Goal: Task Accomplishment & Management: Use online tool/utility

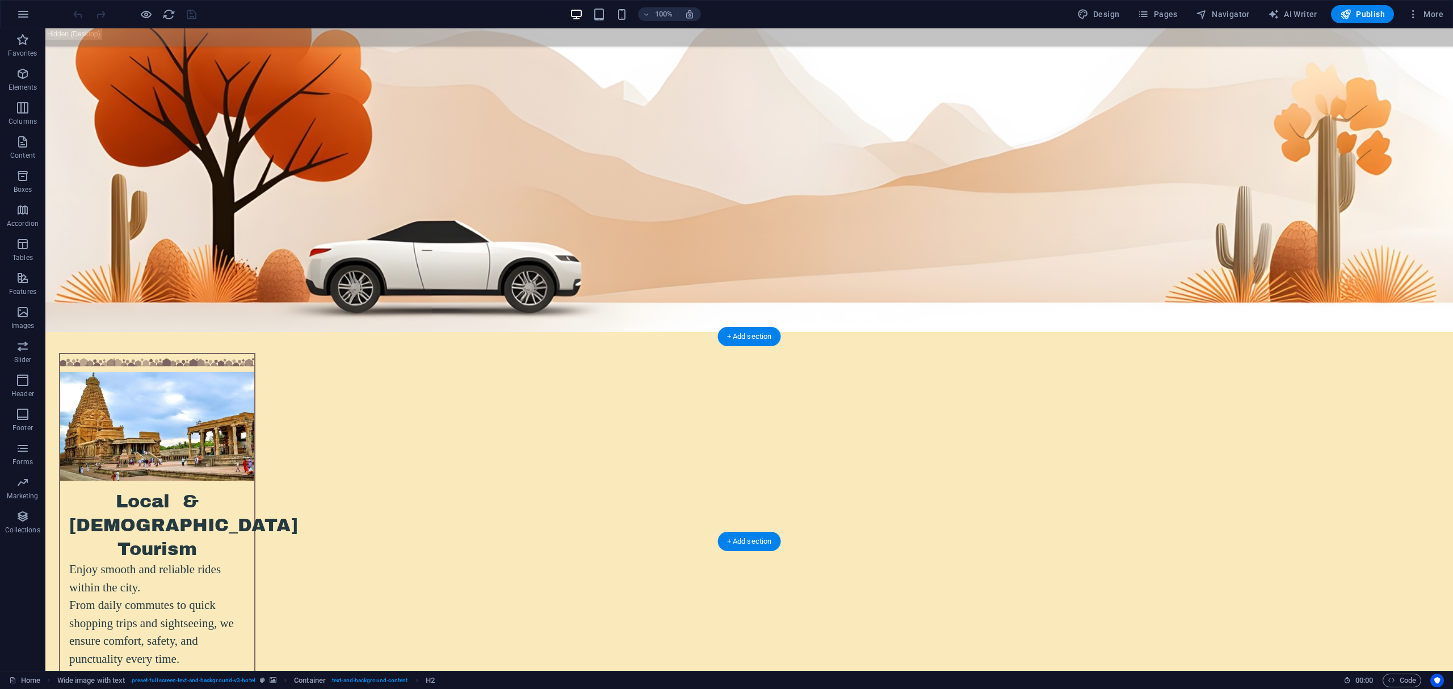
scroll to position [2643, 0]
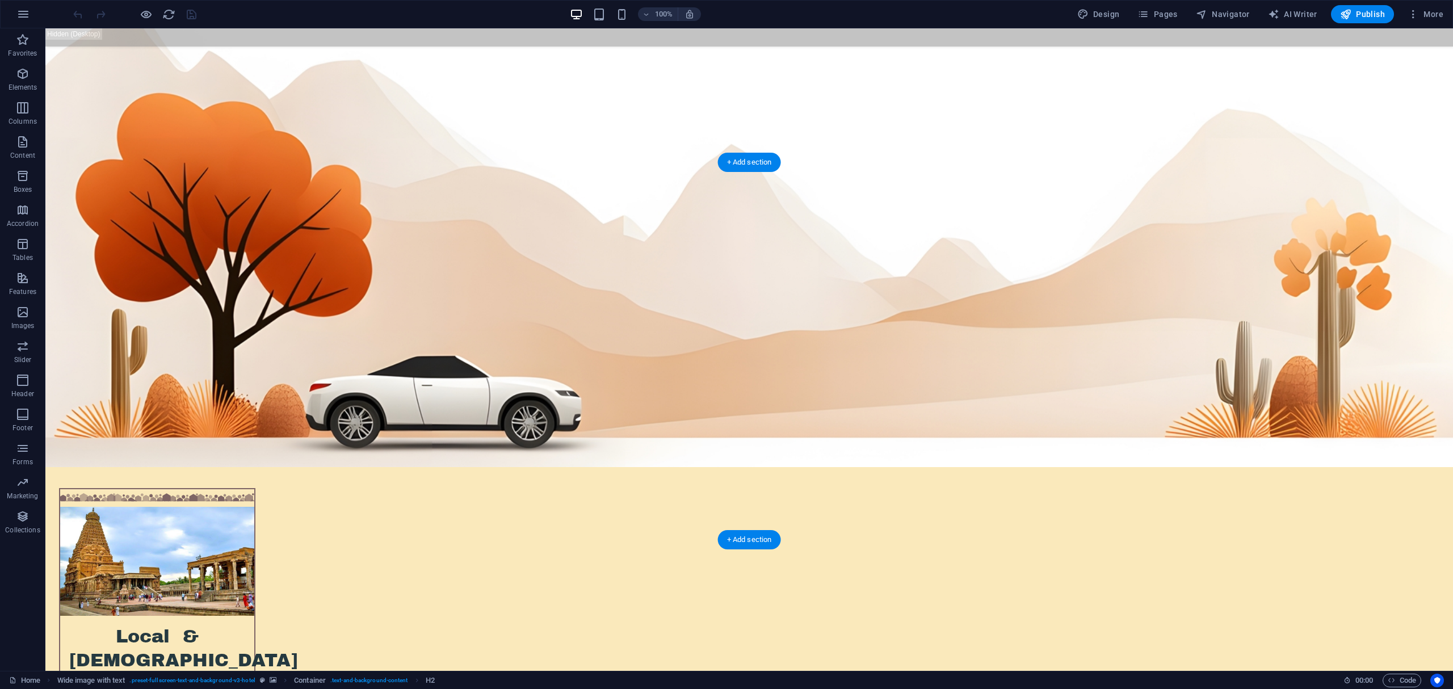
select select "px"
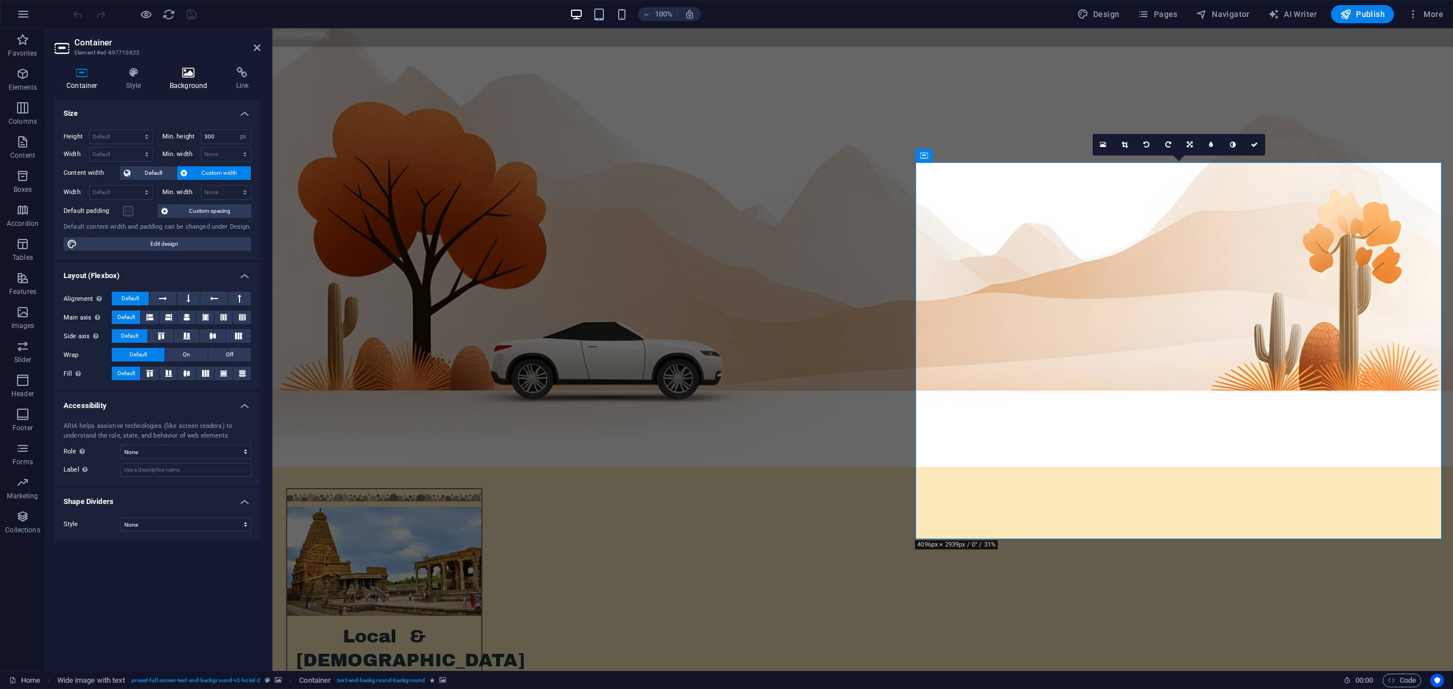
click at [188, 81] on h4 "Background" at bounding box center [191, 79] width 66 height 24
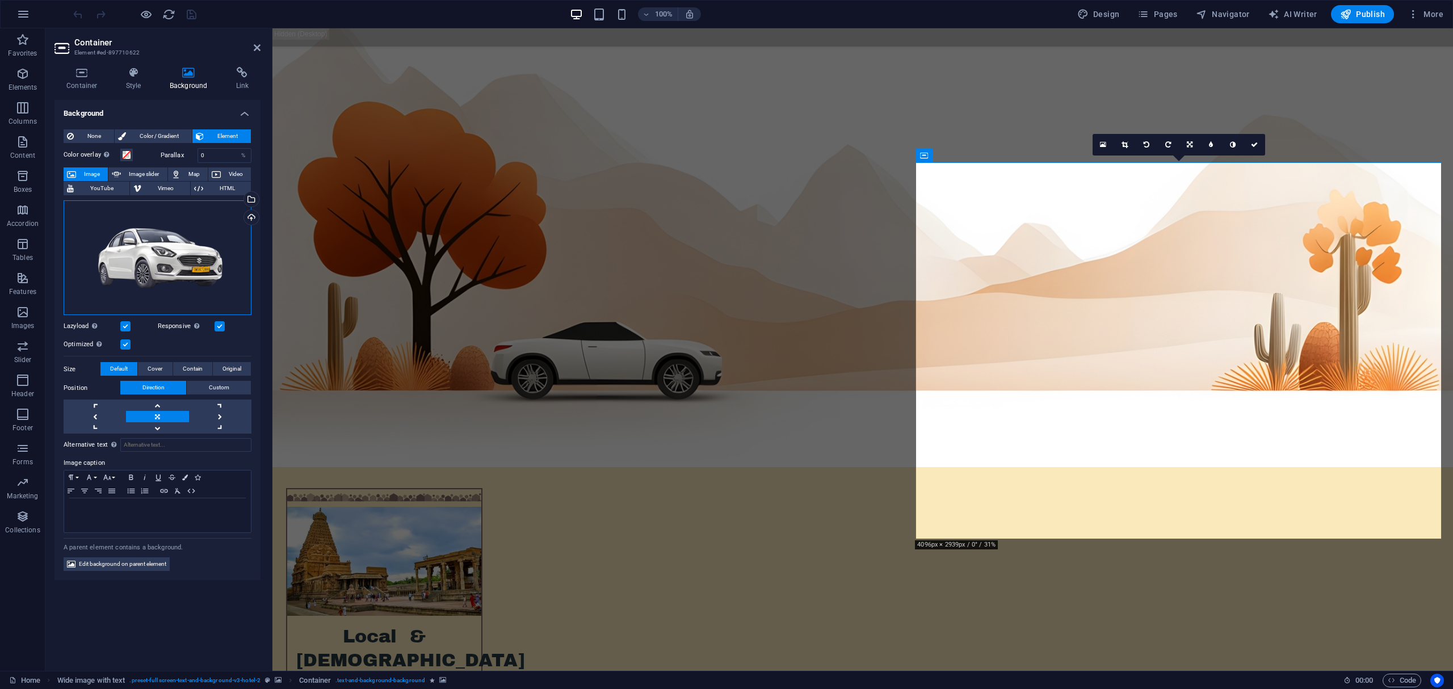
click at [168, 257] on div "Drag files here, click to choose files or select files from Files or our free s…" at bounding box center [158, 257] width 188 height 115
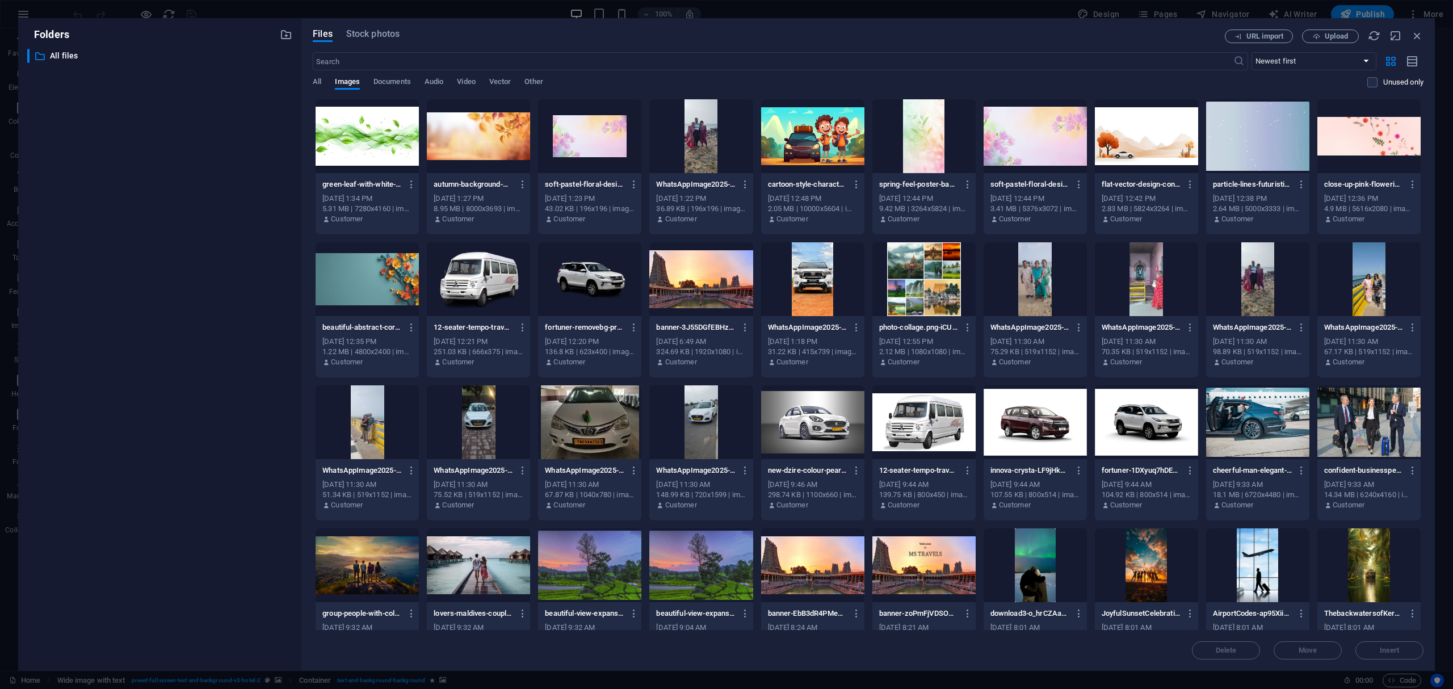
click at [168, 257] on div "​ All files All files" at bounding box center [159, 355] width 265 height 613
click at [1327, 35] on span "Upload" at bounding box center [1336, 36] width 23 height 7
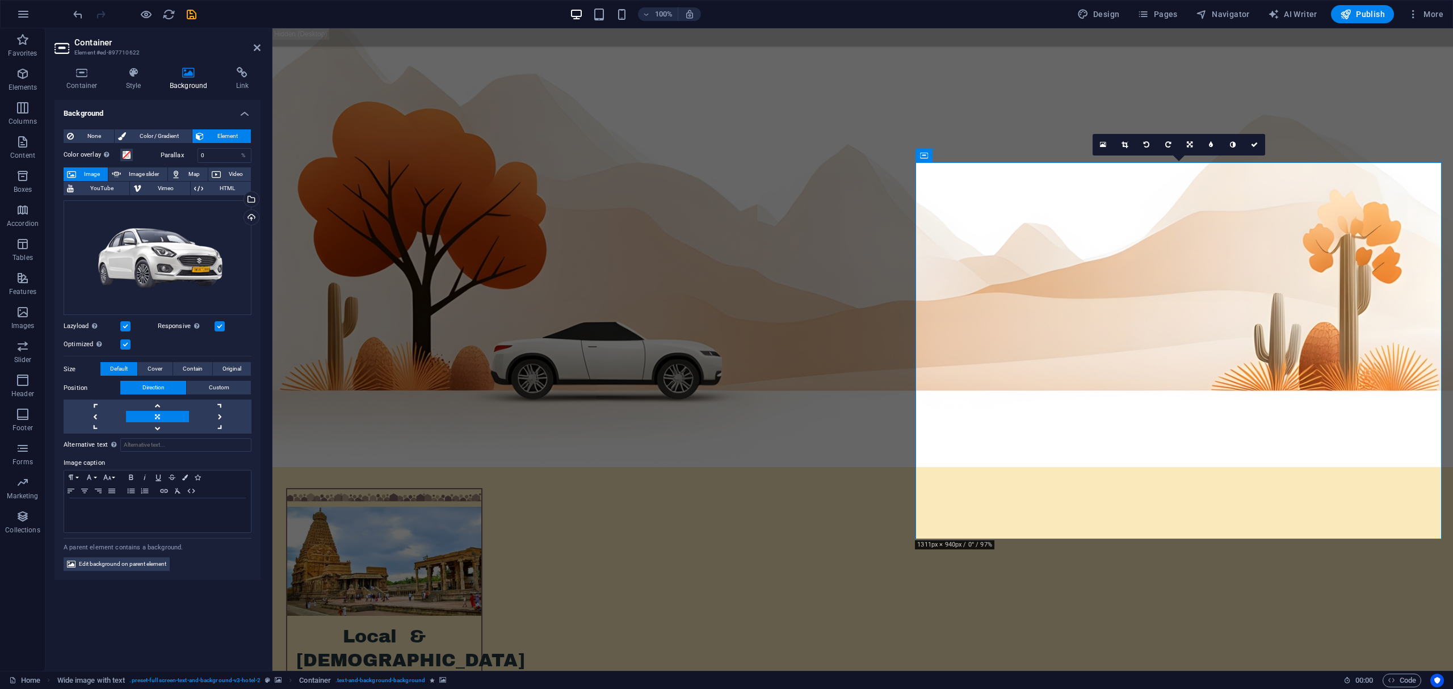
click at [1188, 143] on icon at bounding box center [1190, 144] width 6 height 7
click at [1190, 141] on icon at bounding box center [1190, 144] width 6 height 7
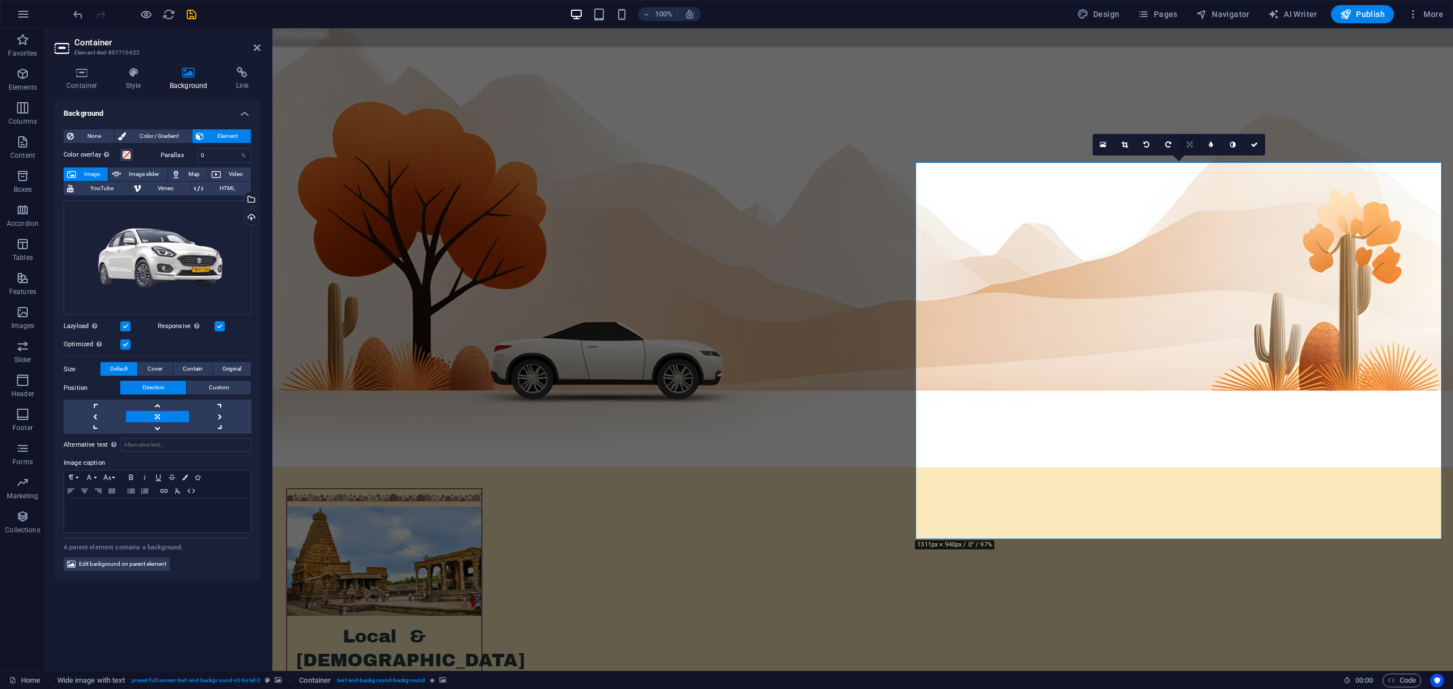
click at [1190, 146] on icon at bounding box center [1190, 144] width 6 height 7
click at [1190, 163] on icon at bounding box center [1189, 166] width 7 height 7
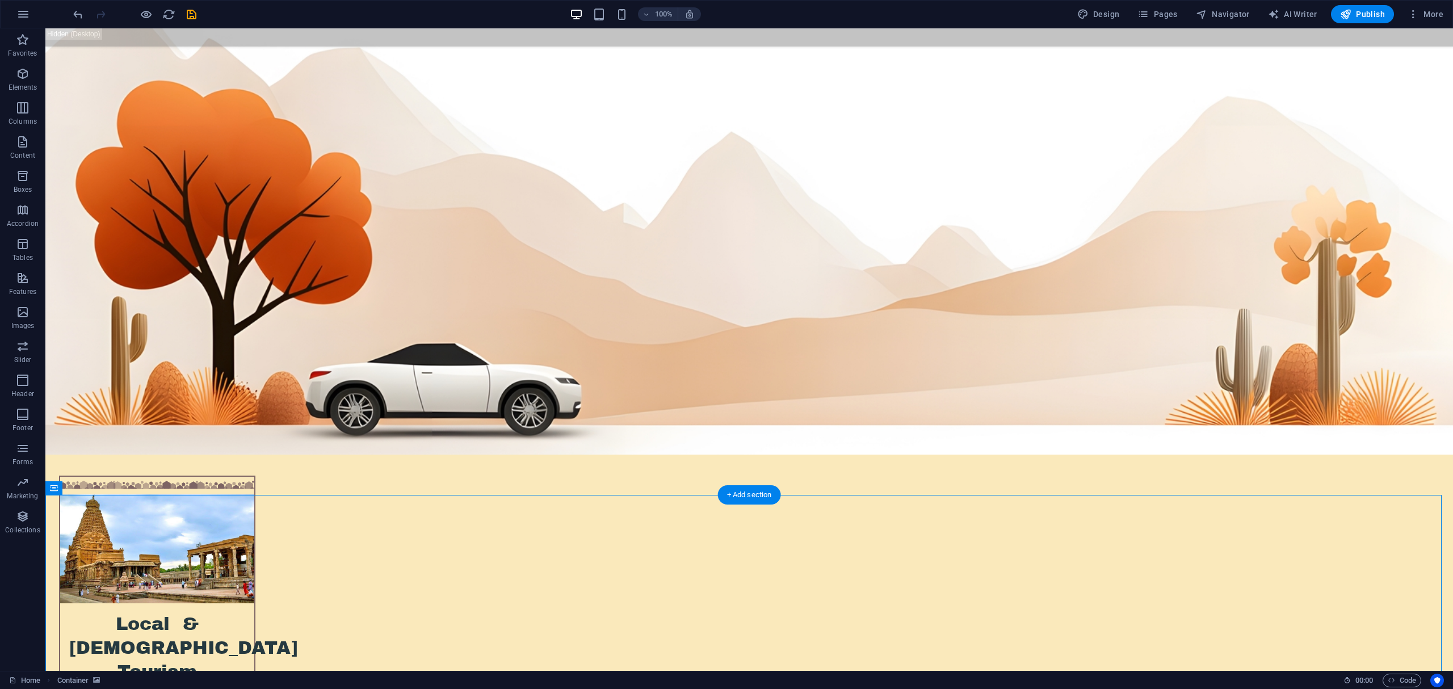
scroll to position [2567, 0]
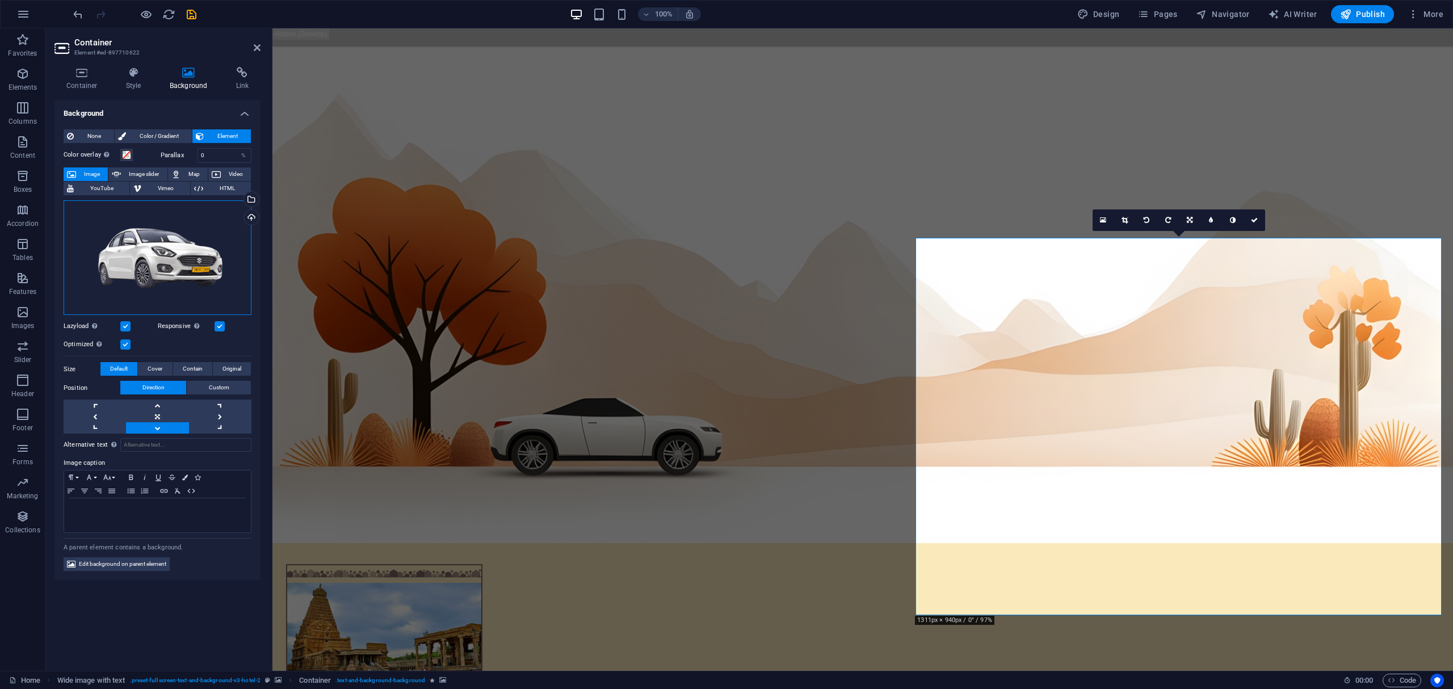
click at [103, 261] on div "Drag files here, click to choose files or select files from Files or our free s…" at bounding box center [158, 257] width 188 height 115
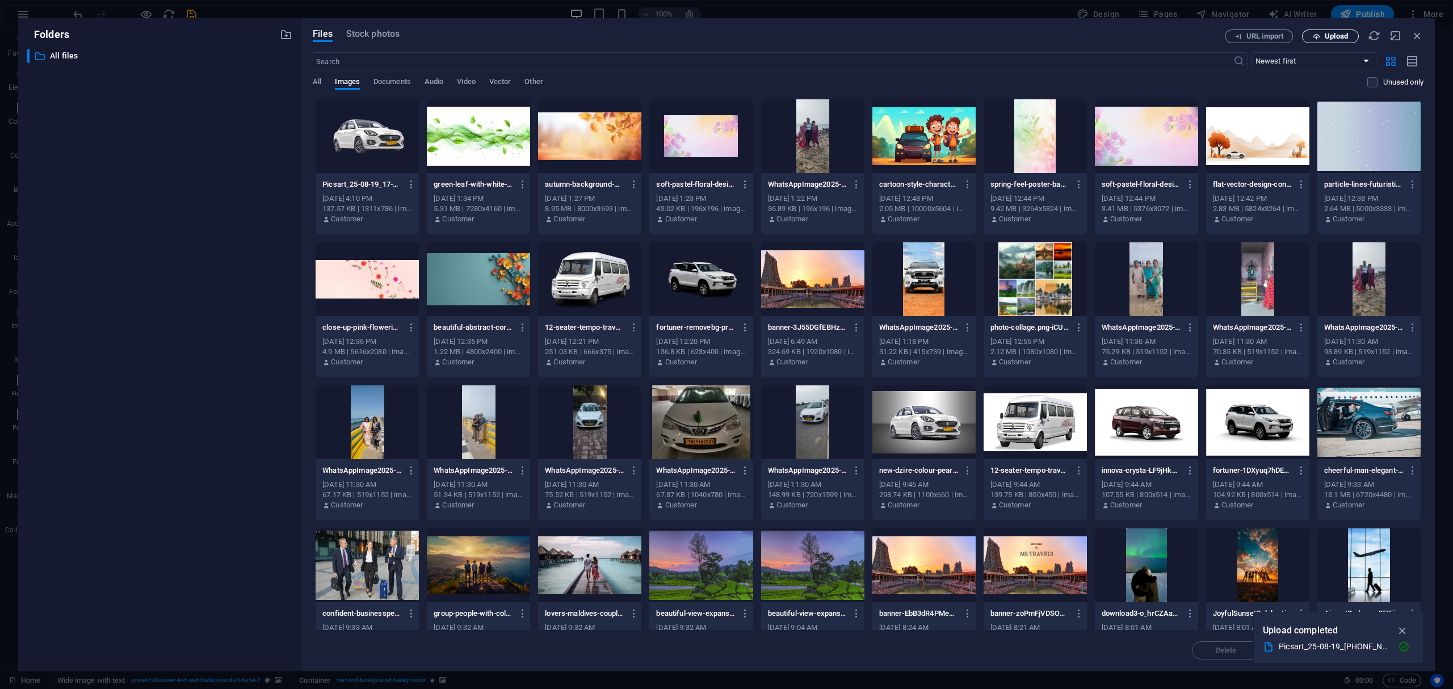
click at [1332, 36] on span "Upload" at bounding box center [1336, 36] width 23 height 7
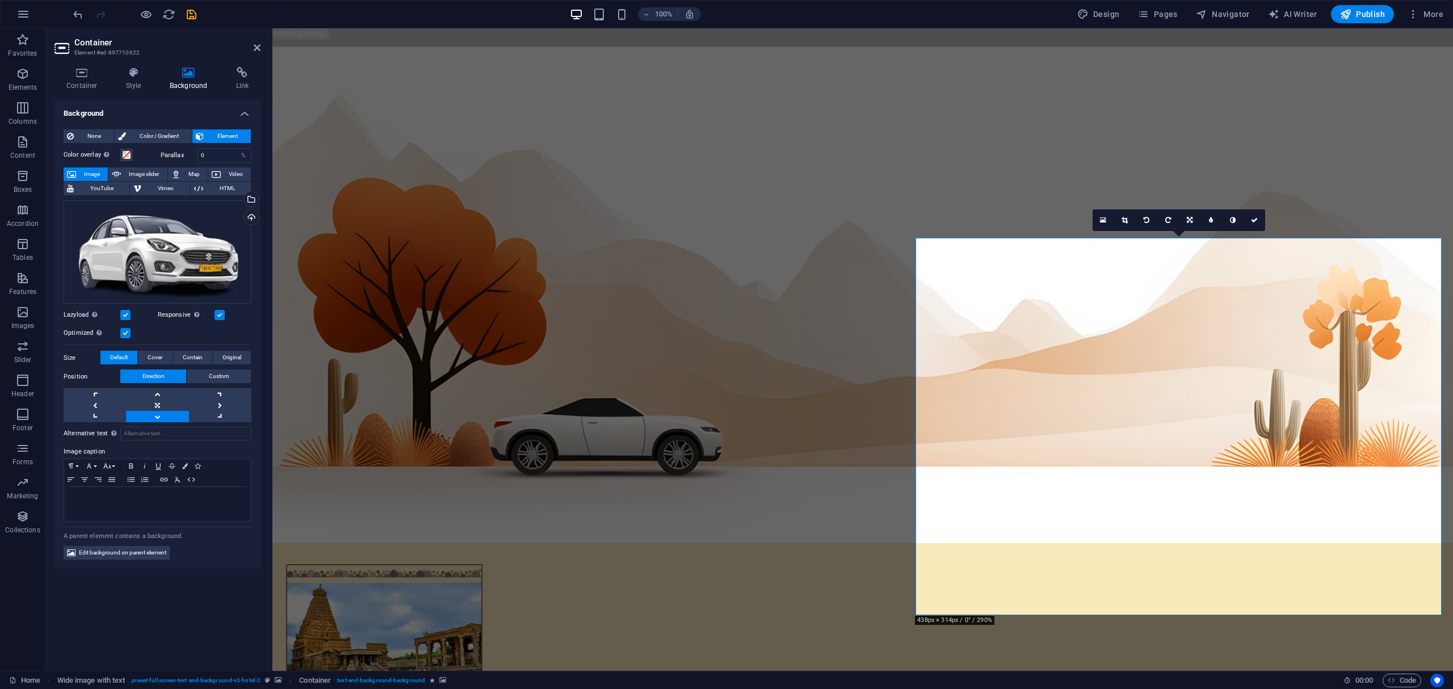
click at [47, 234] on div "Container Style Background Link Size Height Default px rem % vh vw Min. height …" at bounding box center [157, 364] width 224 height 613
click at [130, 255] on div "Drag files here, click to choose files or select files from Files or our free s…" at bounding box center [158, 252] width 188 height 104
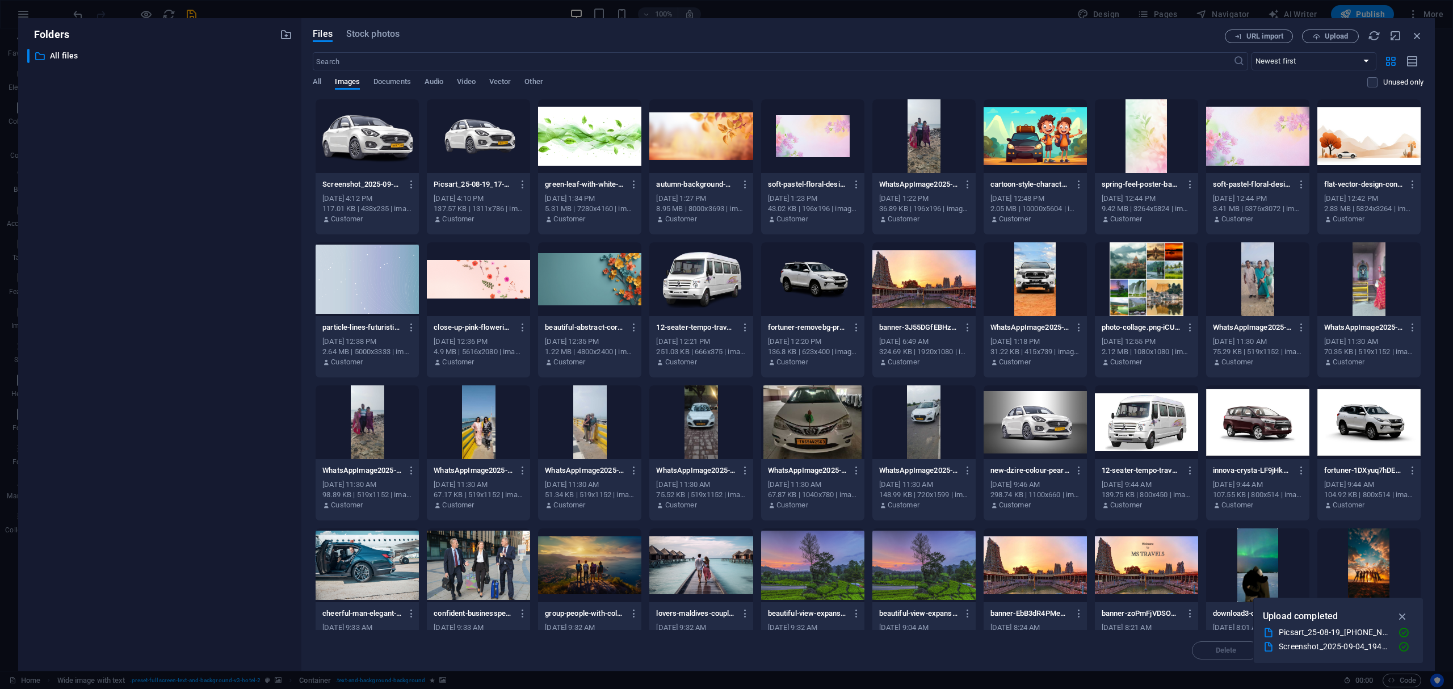
click at [130, 255] on div "​ All files All files" at bounding box center [159, 355] width 265 height 613
click at [480, 142] on div at bounding box center [478, 136] width 103 height 74
click at [480, 142] on div "1" at bounding box center [478, 136] width 103 height 74
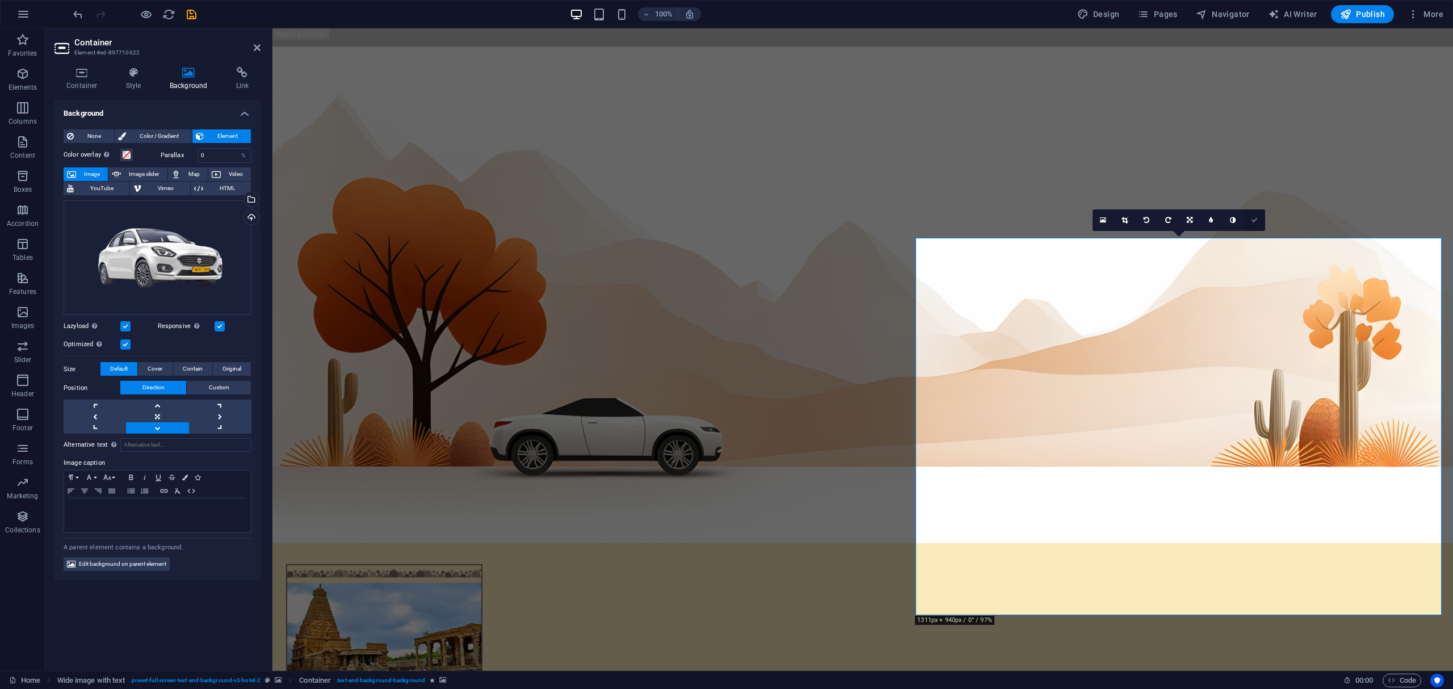
click at [1257, 220] on icon at bounding box center [1254, 220] width 7 height 7
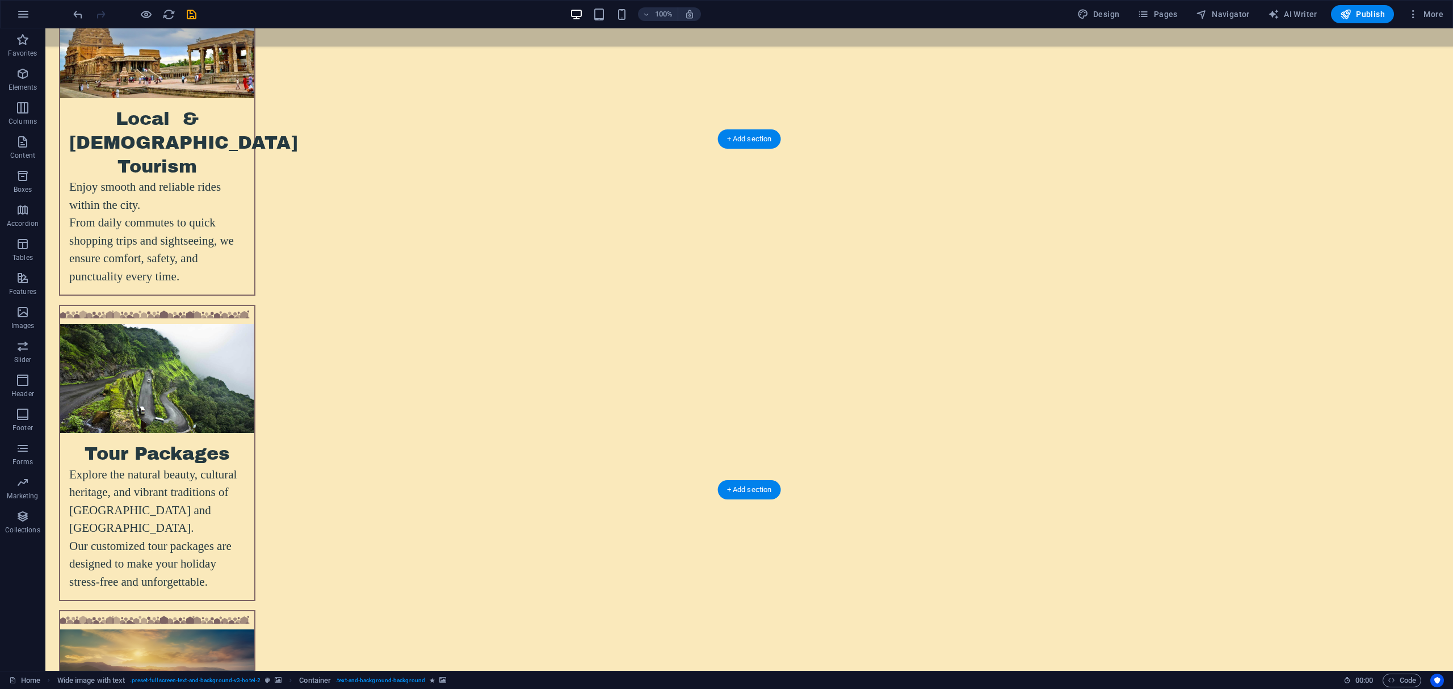
scroll to position [3097, 0]
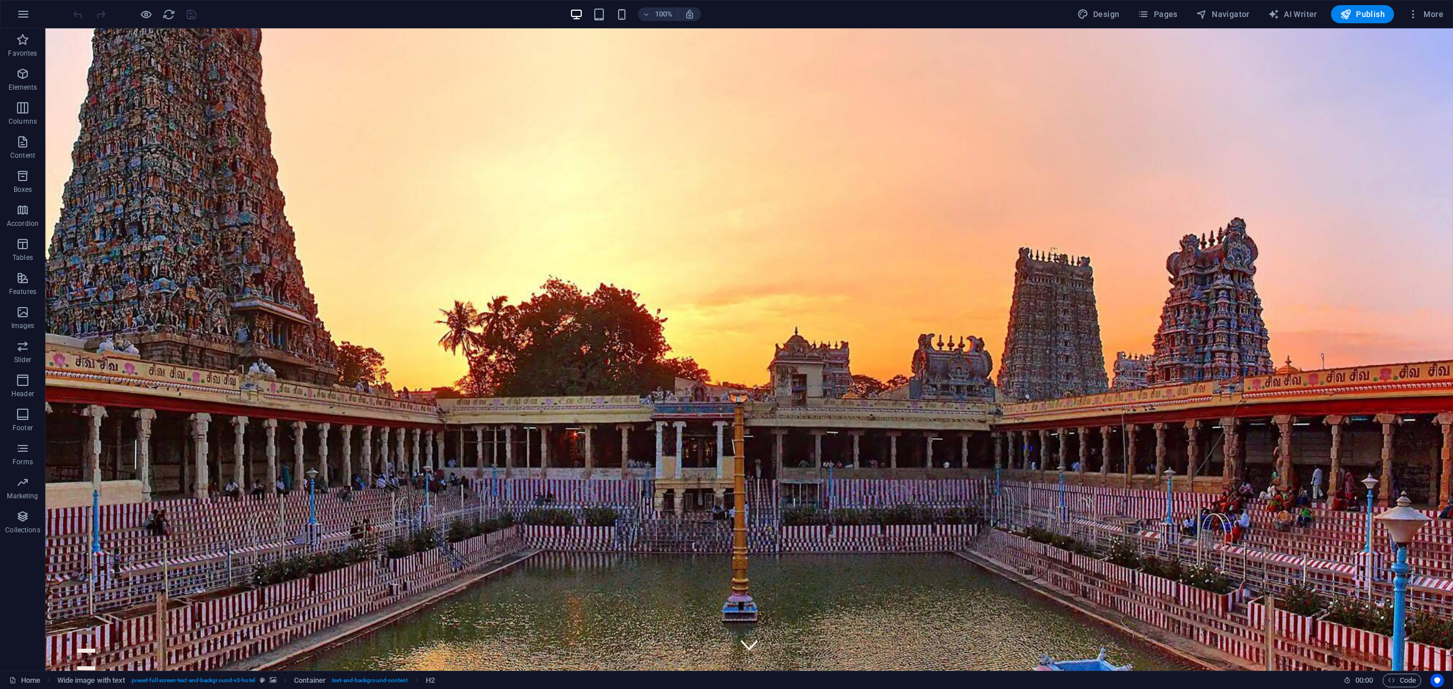
scroll to position [448, 0]
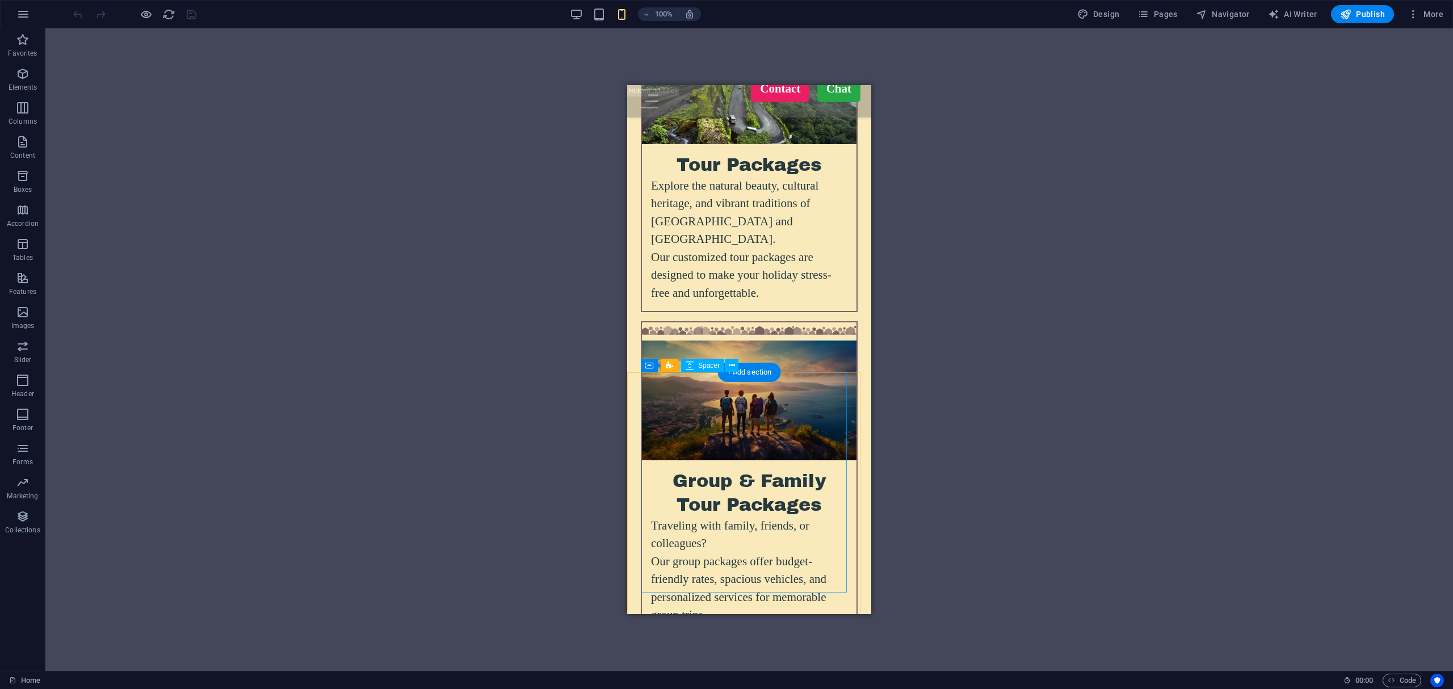
scroll to position [3626, 0]
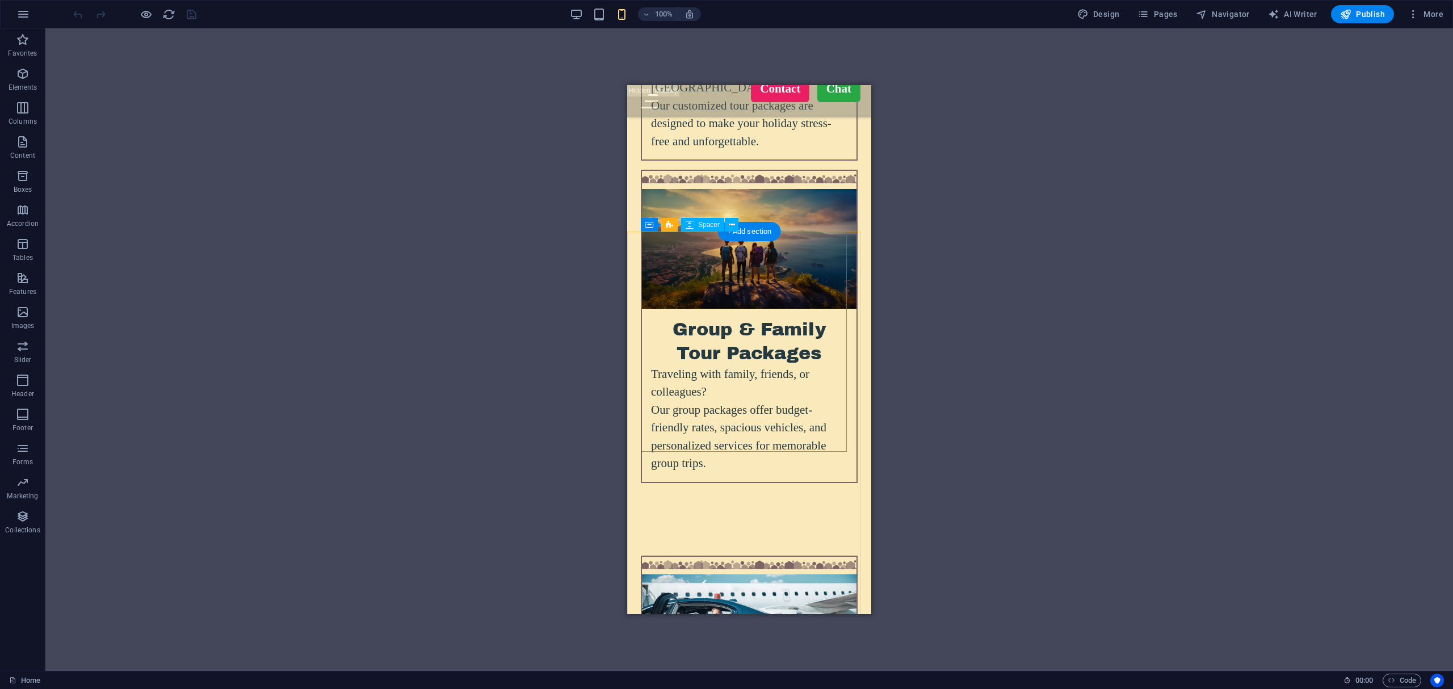
select select "vw"
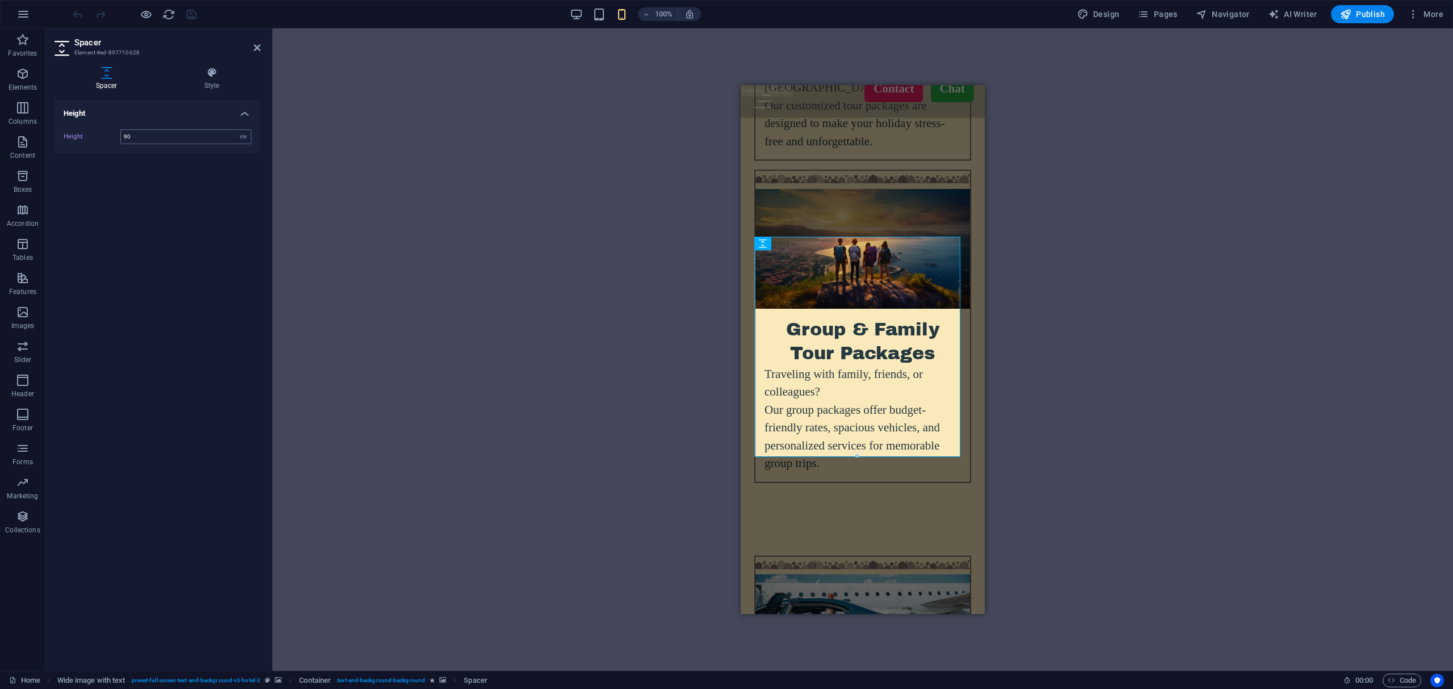
click at [146, 132] on input "90" at bounding box center [186, 137] width 130 height 14
type input "9"
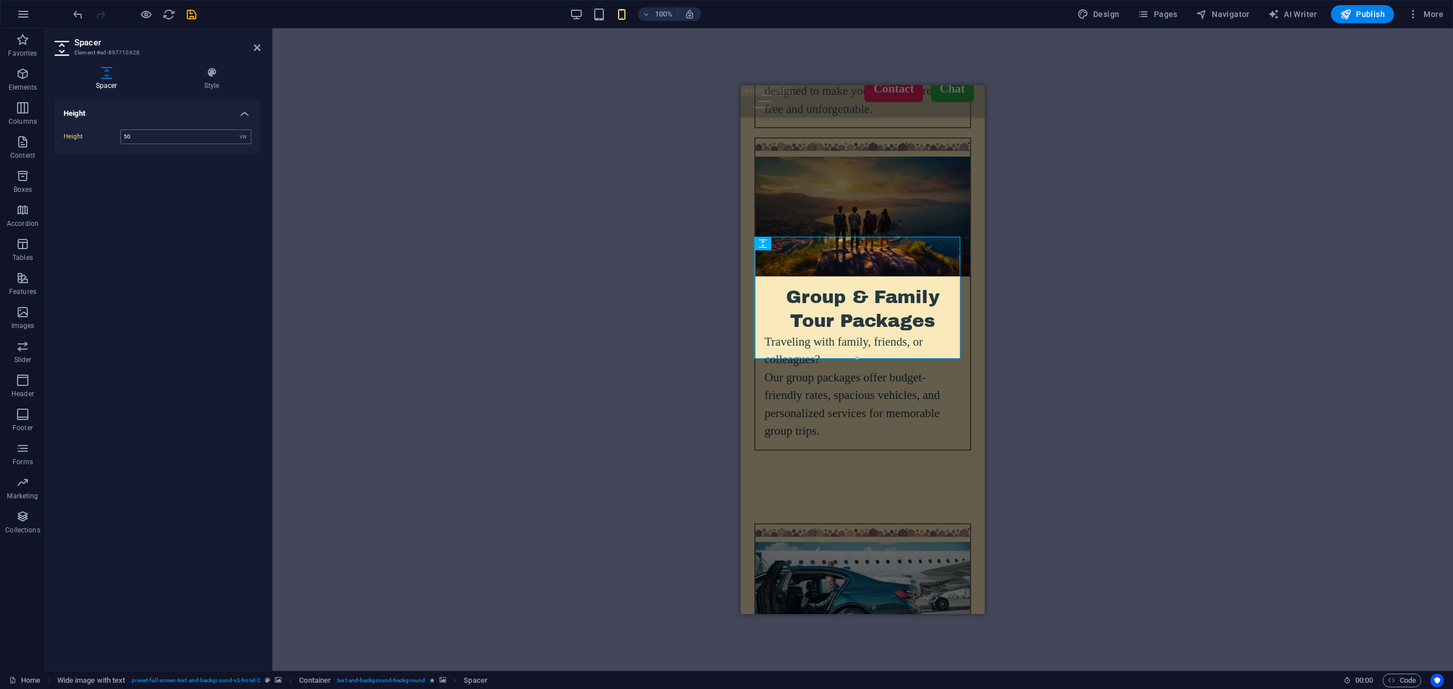
drag, startPoint x: 146, startPoint y: 133, endPoint x: 121, endPoint y: 139, distance: 25.2
click at [121, 138] on input "50" at bounding box center [186, 137] width 130 height 14
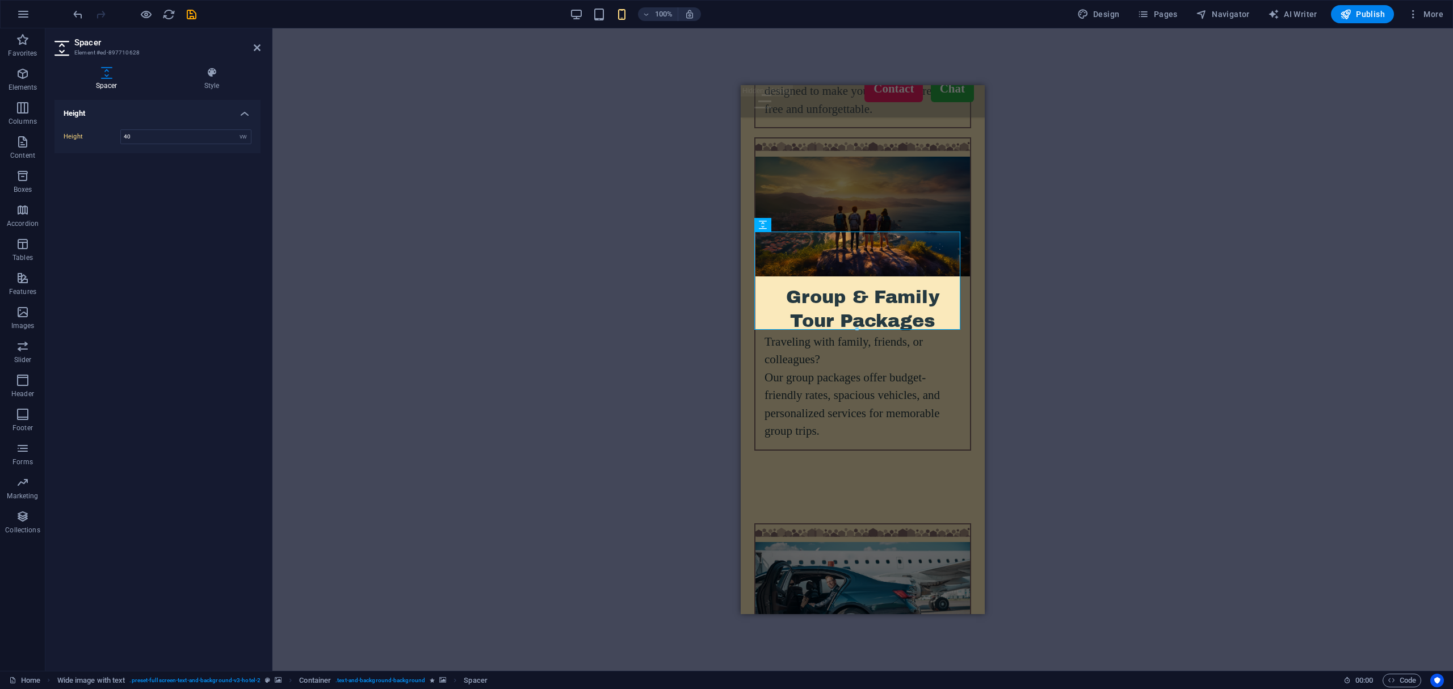
click at [1149, 306] on div "Drag here to replace the existing content. Press “Ctrl” if you want to create a…" at bounding box center [862, 349] width 1181 height 643
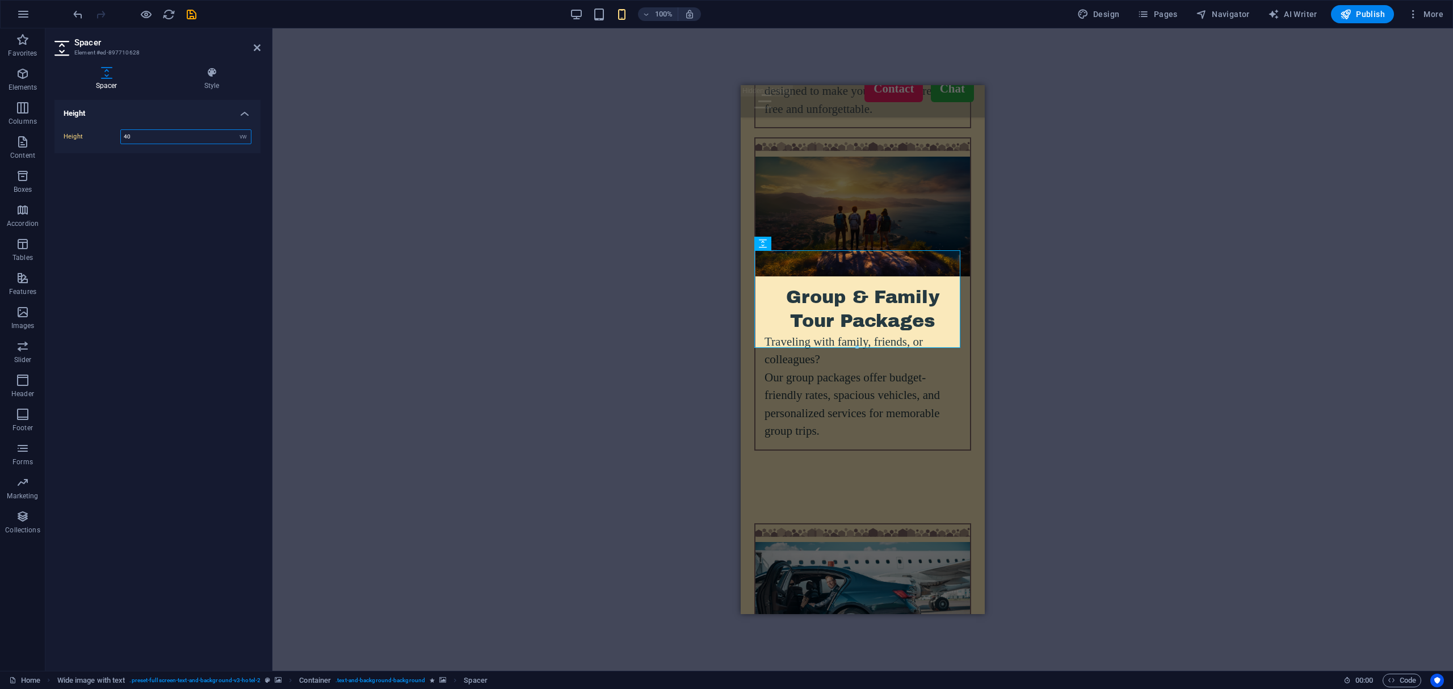
drag, startPoint x: 137, startPoint y: 135, endPoint x: 59, endPoint y: 135, distance: 77.8
click at [59, 135] on div "Height 40 px rem vh vw" at bounding box center [157, 136] width 206 height 33
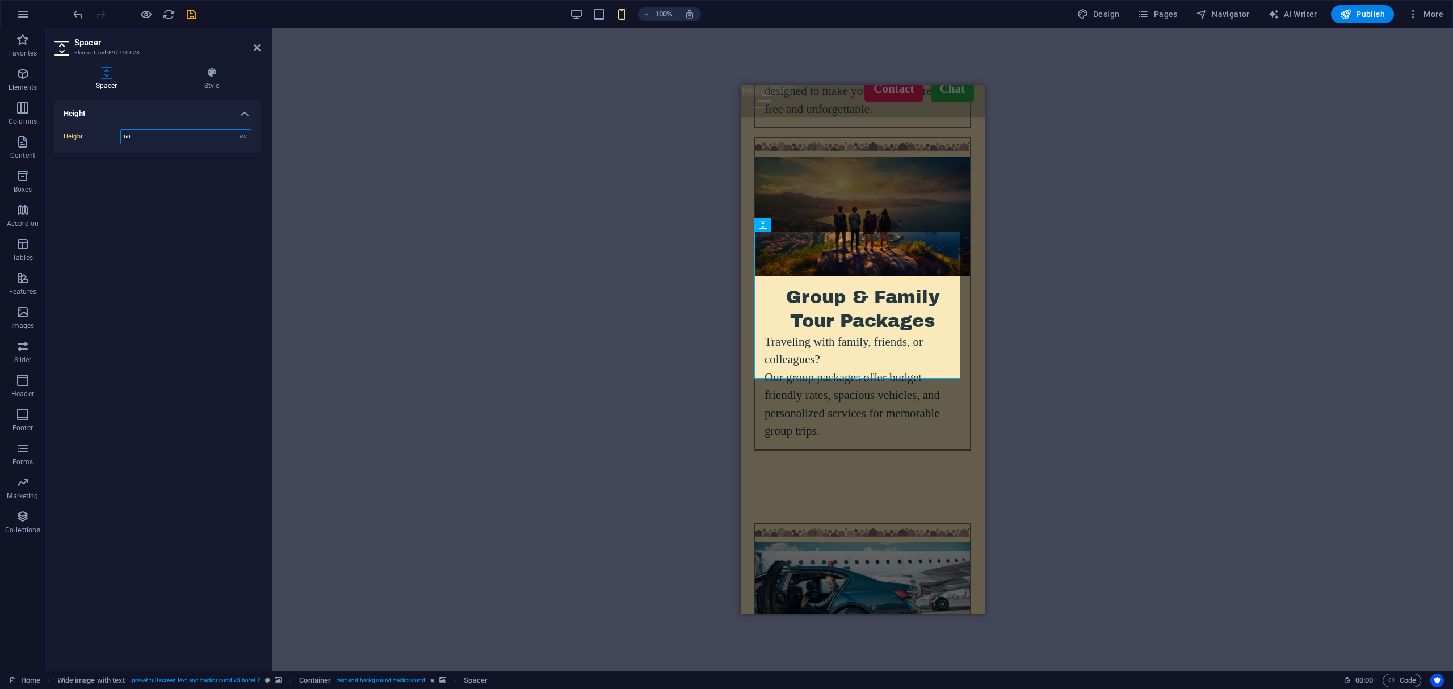
type input "6"
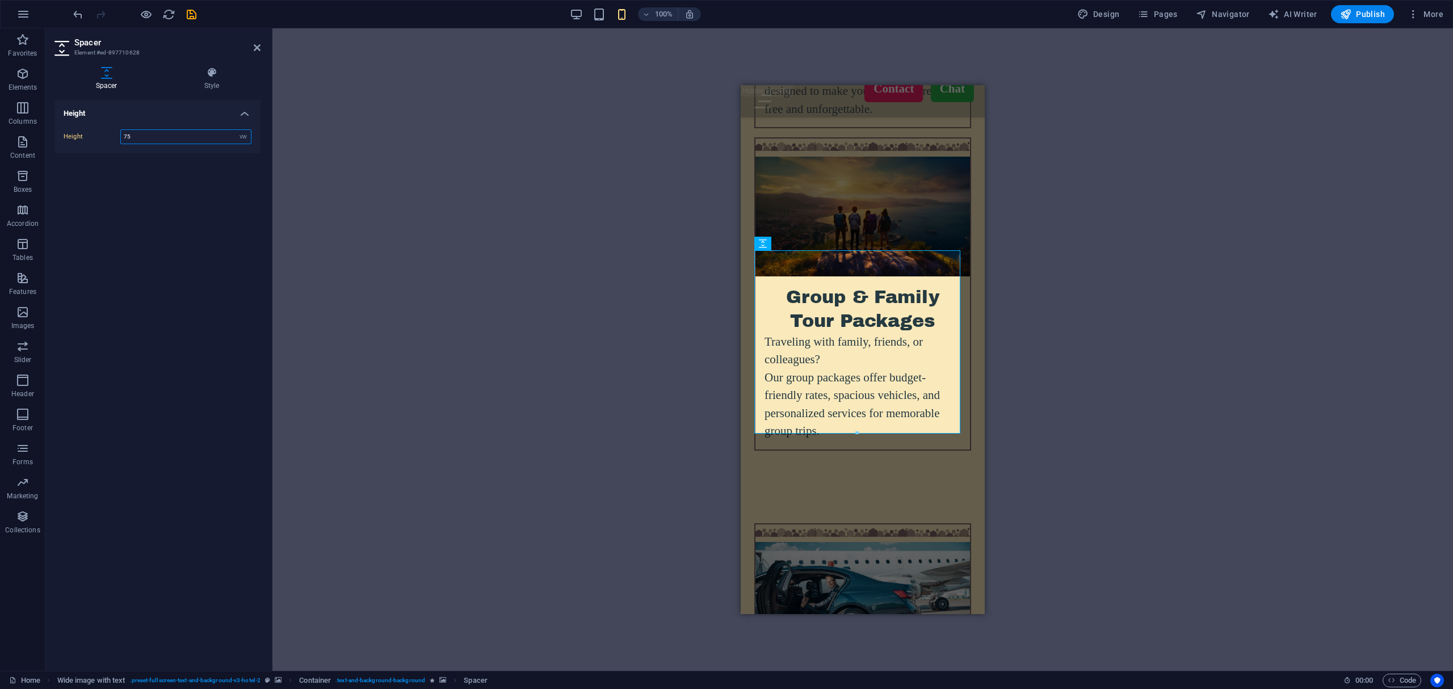
type input "75"
click at [509, 308] on div "Drag here to replace the existing content. Press “Ctrl” if you want to create a…" at bounding box center [862, 349] width 1181 height 643
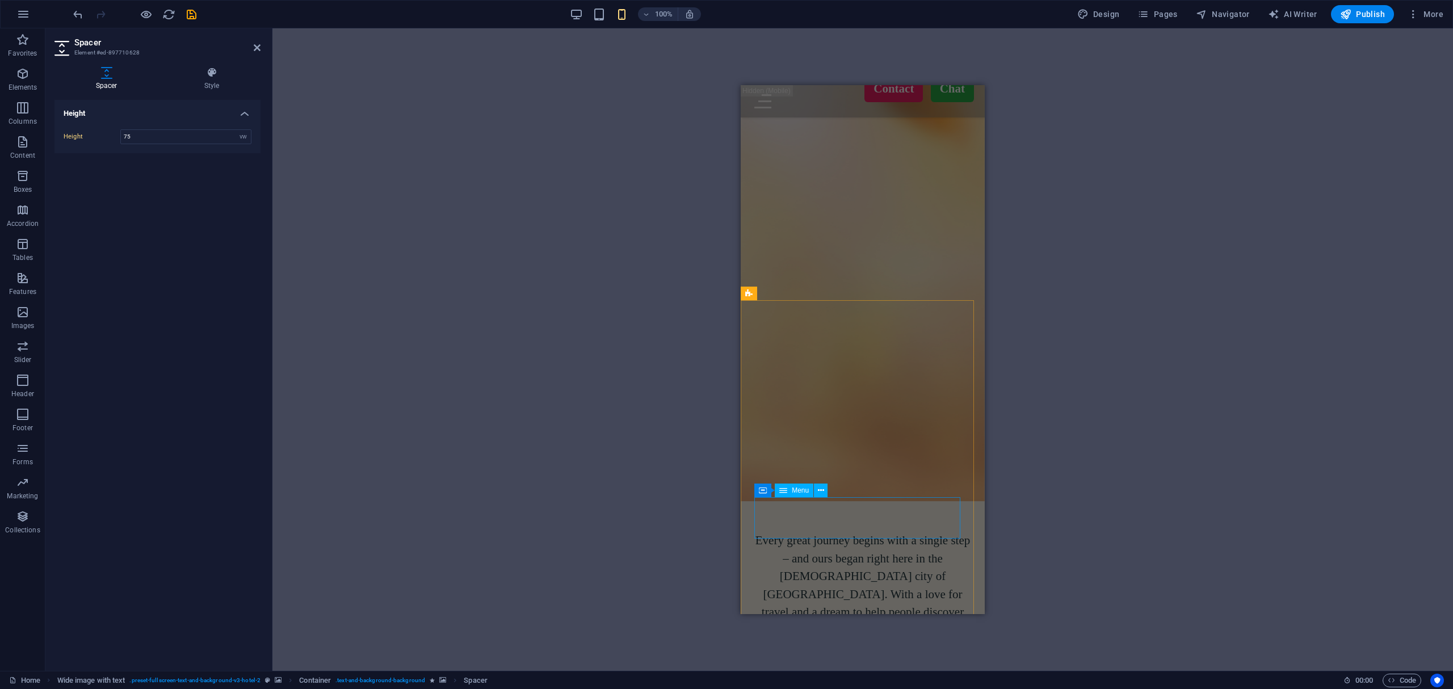
scroll to position [5756, 0]
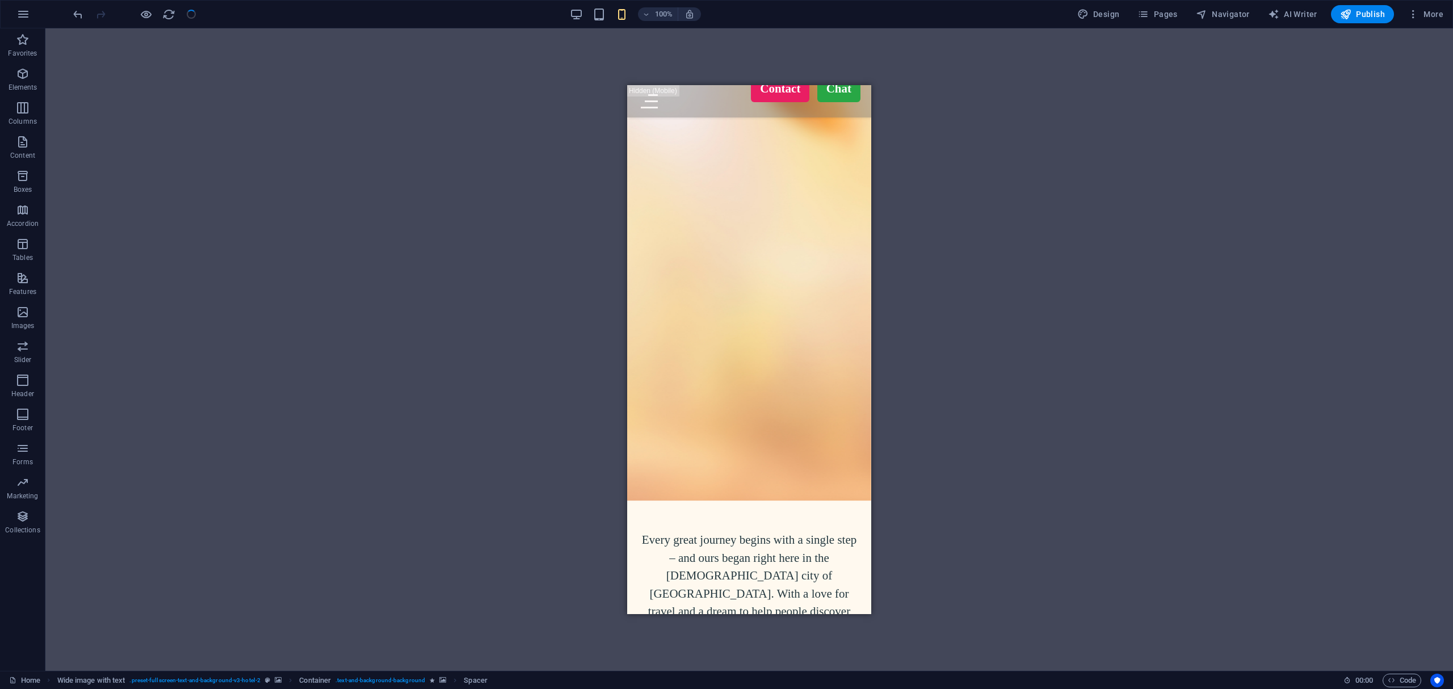
scroll to position [3606, 0]
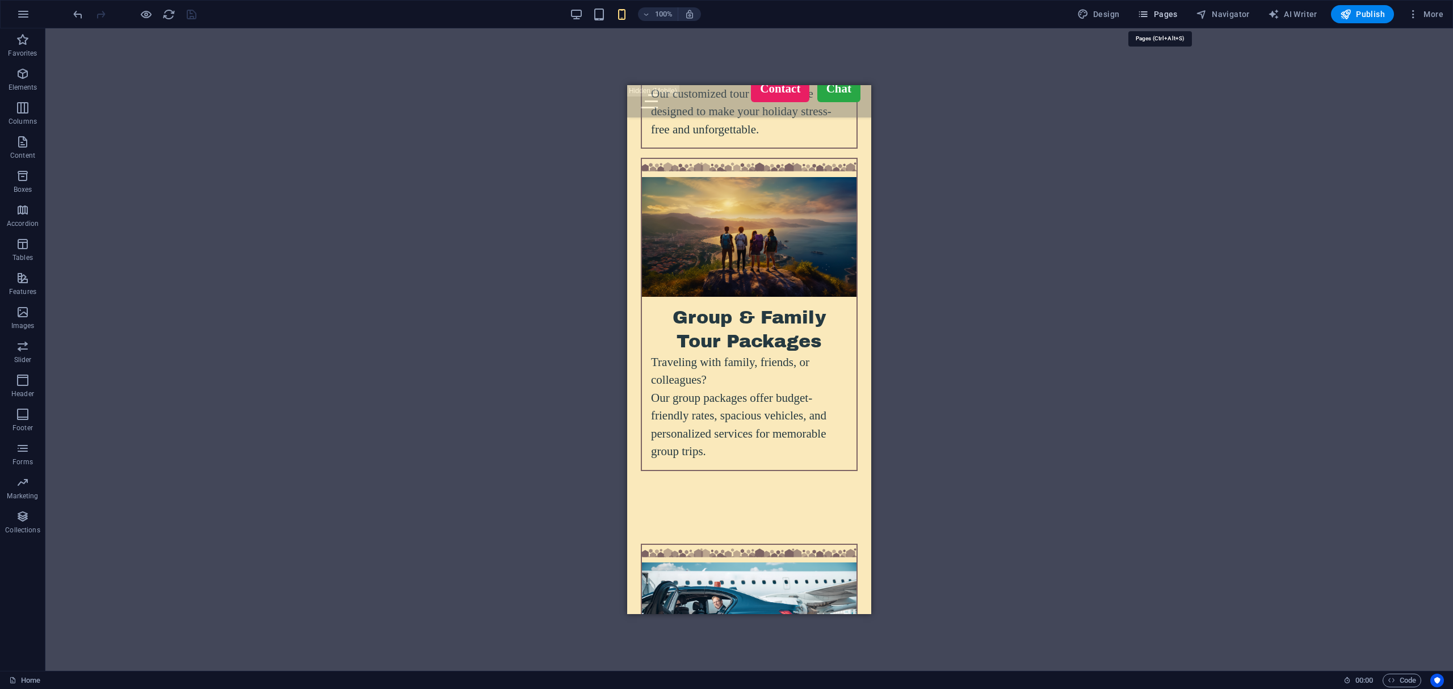
click at [117, 78] on span "Pages" at bounding box center [115, 80] width 3 height 4
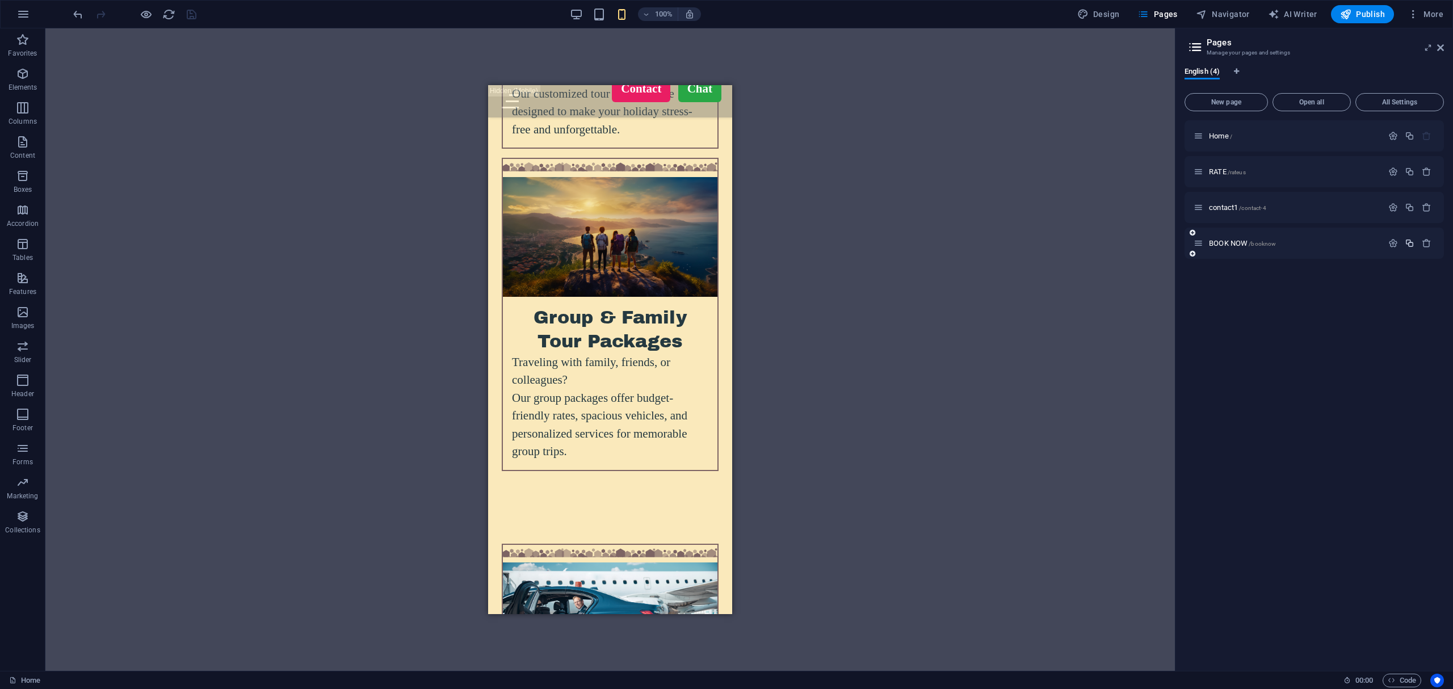
click at [1408, 240] on icon "button" at bounding box center [1410, 243] width 10 height 10
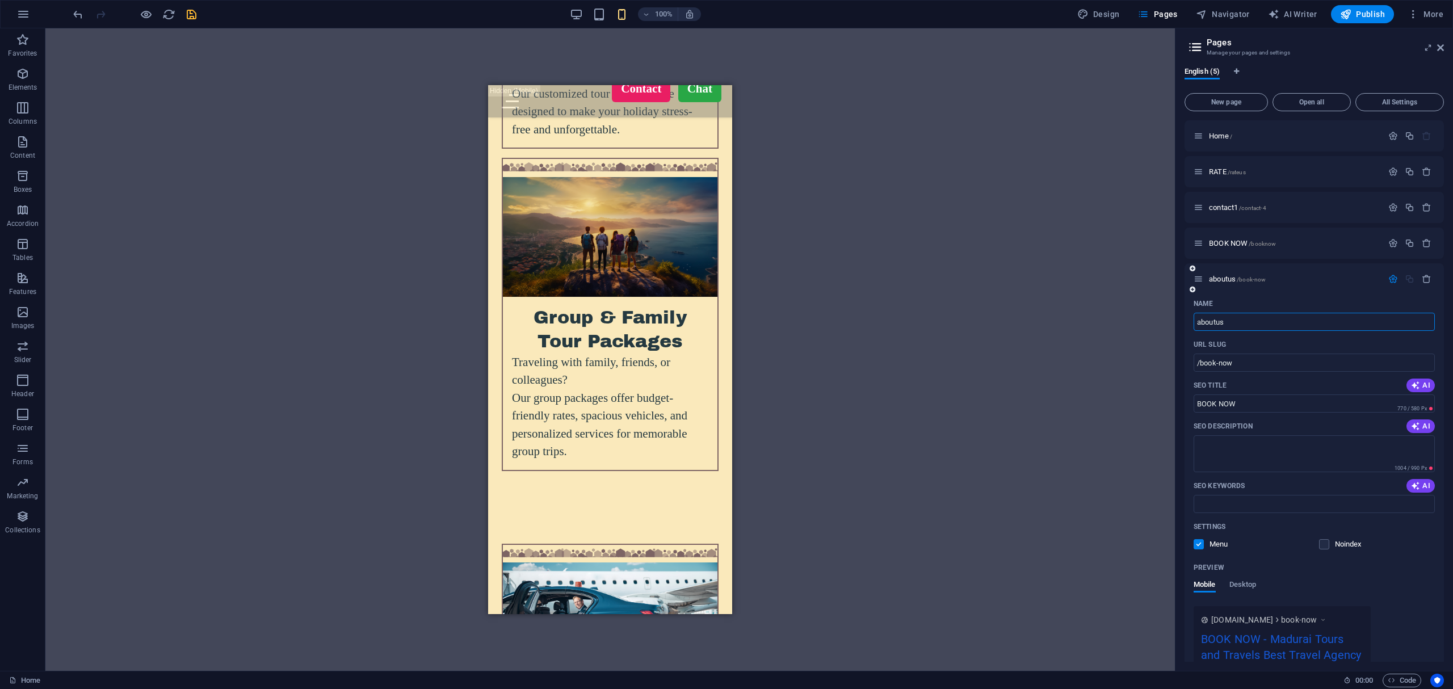
click at [1240, 326] on input "aboutus" at bounding box center [1314, 322] width 241 height 18
type input "about"
drag, startPoint x: 1245, startPoint y: 362, endPoint x: 1197, endPoint y: 364, distance: 47.7
click at [1197, 364] on input "/book-now" at bounding box center [1314, 363] width 241 height 18
type input "/"
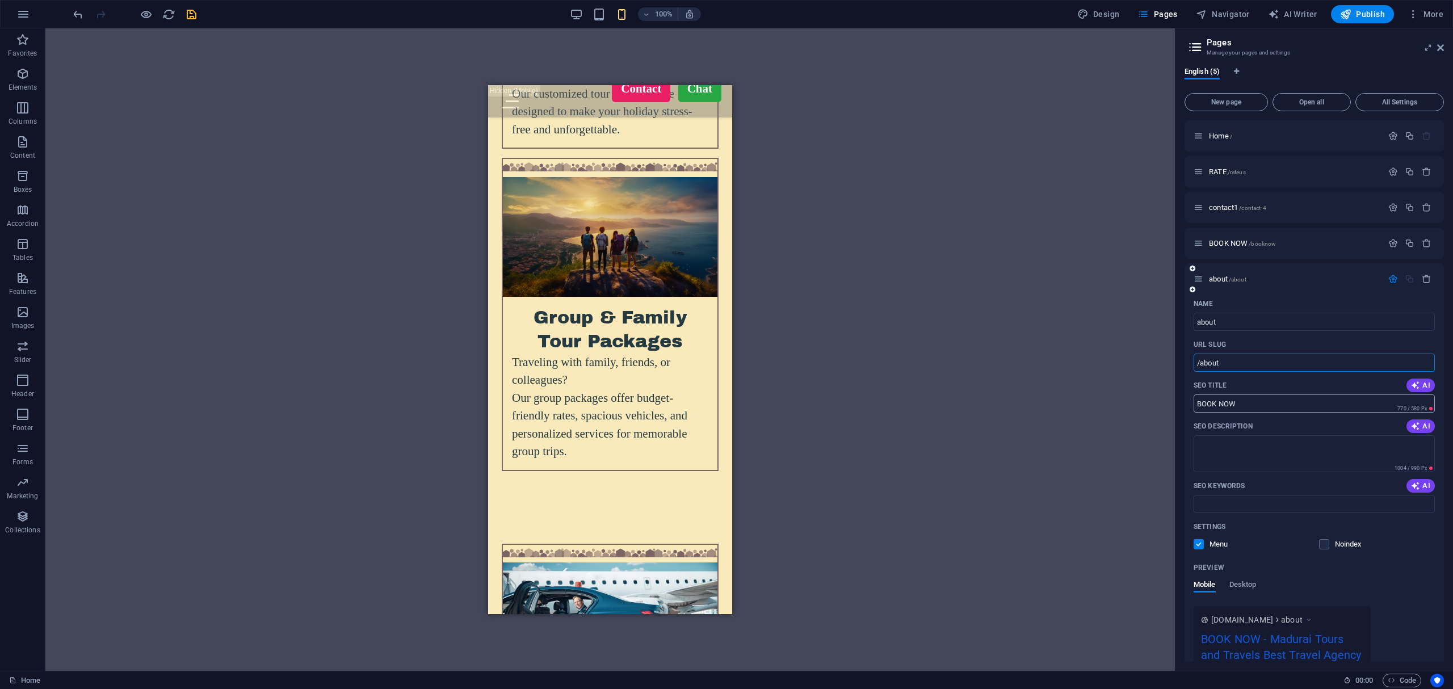
type input "/about"
drag, startPoint x: 1290, startPoint y: 403, endPoint x: 923, endPoint y: 357, distance: 369.5
click at [930, 356] on div "Home Favorites Elements Columns Content Boxes Accordion Tables Features Images …" at bounding box center [726, 349] width 1453 height 643
type input "ABOUT"
click at [1132, 544] on div "Drag here to replace the existing content. Press “Ctrl” if you want to create a…" at bounding box center [610, 349] width 1130 height 643
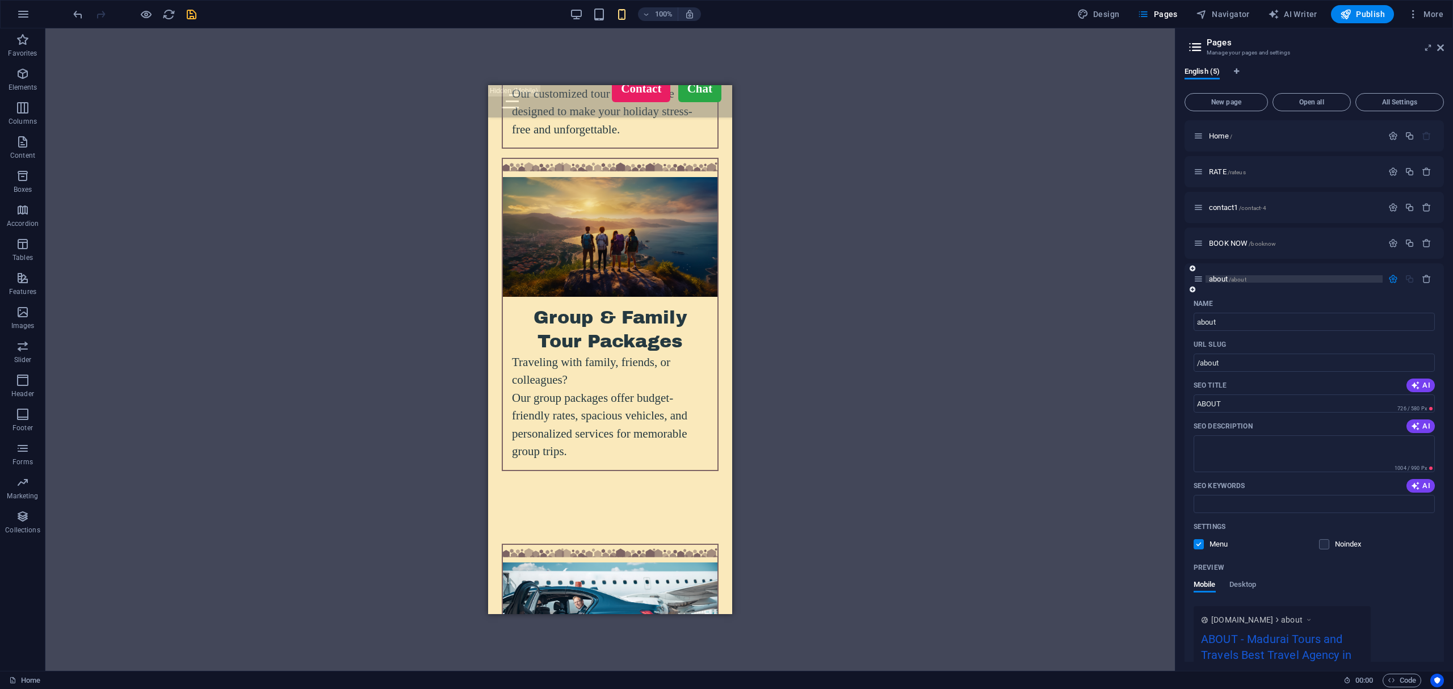
click at [1232, 280] on span "/about" at bounding box center [1238, 279] width 18 height 6
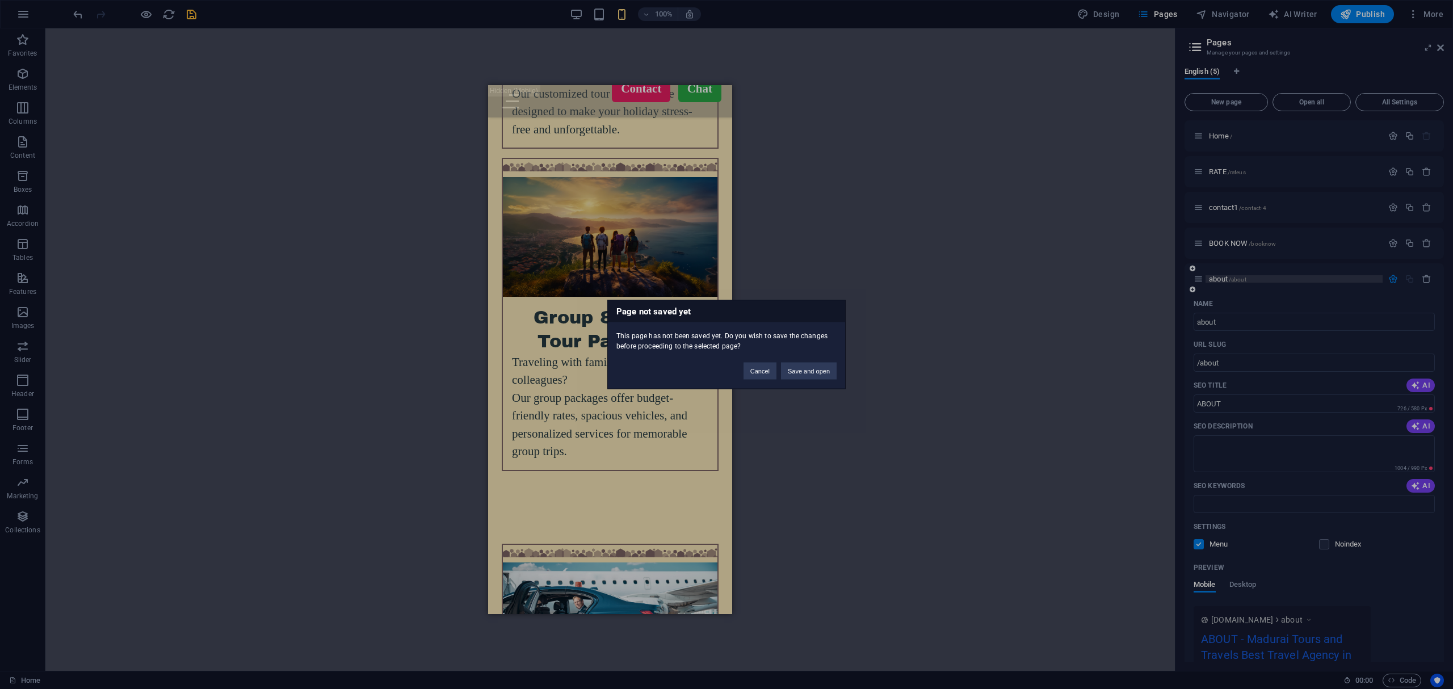
click at [1233, 280] on div "Page not saved yet This page has not been saved yet. Do you wish to save the ch…" at bounding box center [726, 344] width 1453 height 689
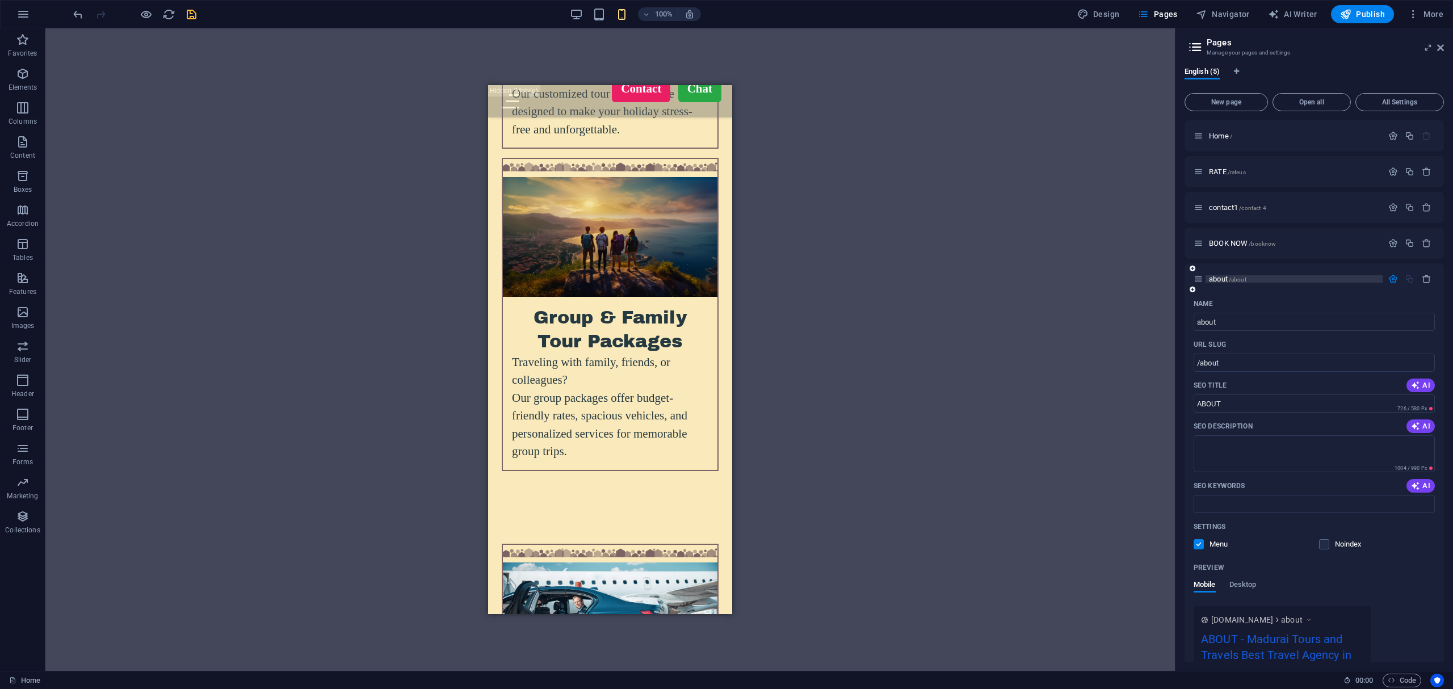
click at [1233, 280] on span "/about" at bounding box center [1238, 279] width 18 height 6
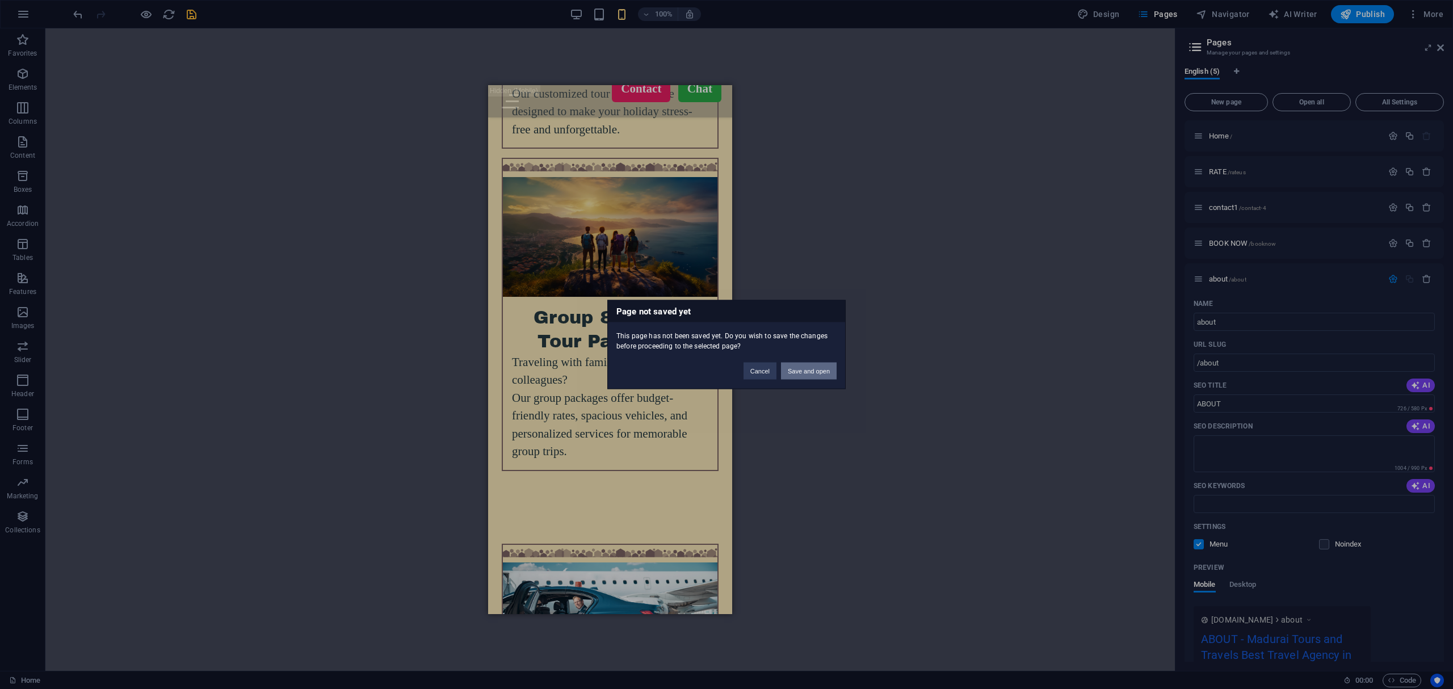
click at [811, 373] on button "Save and open" at bounding box center [809, 371] width 56 height 17
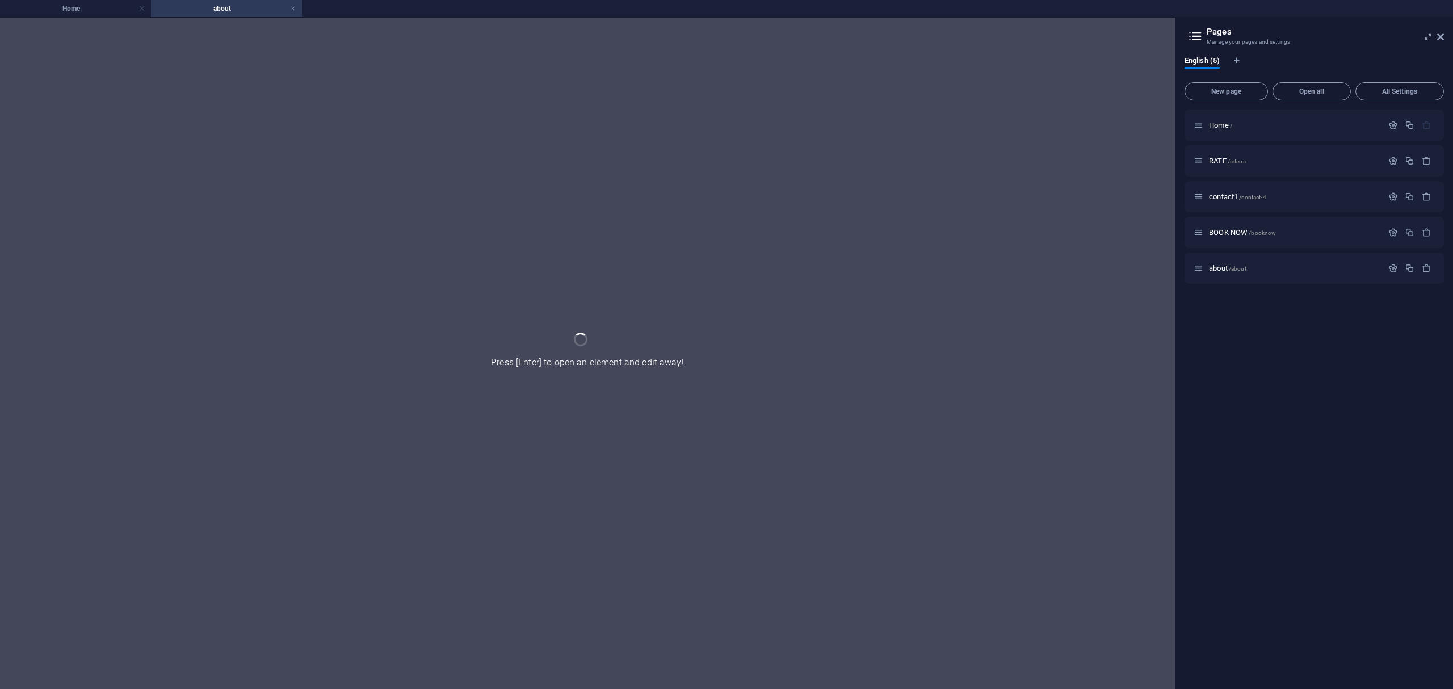
scroll to position [0, 0]
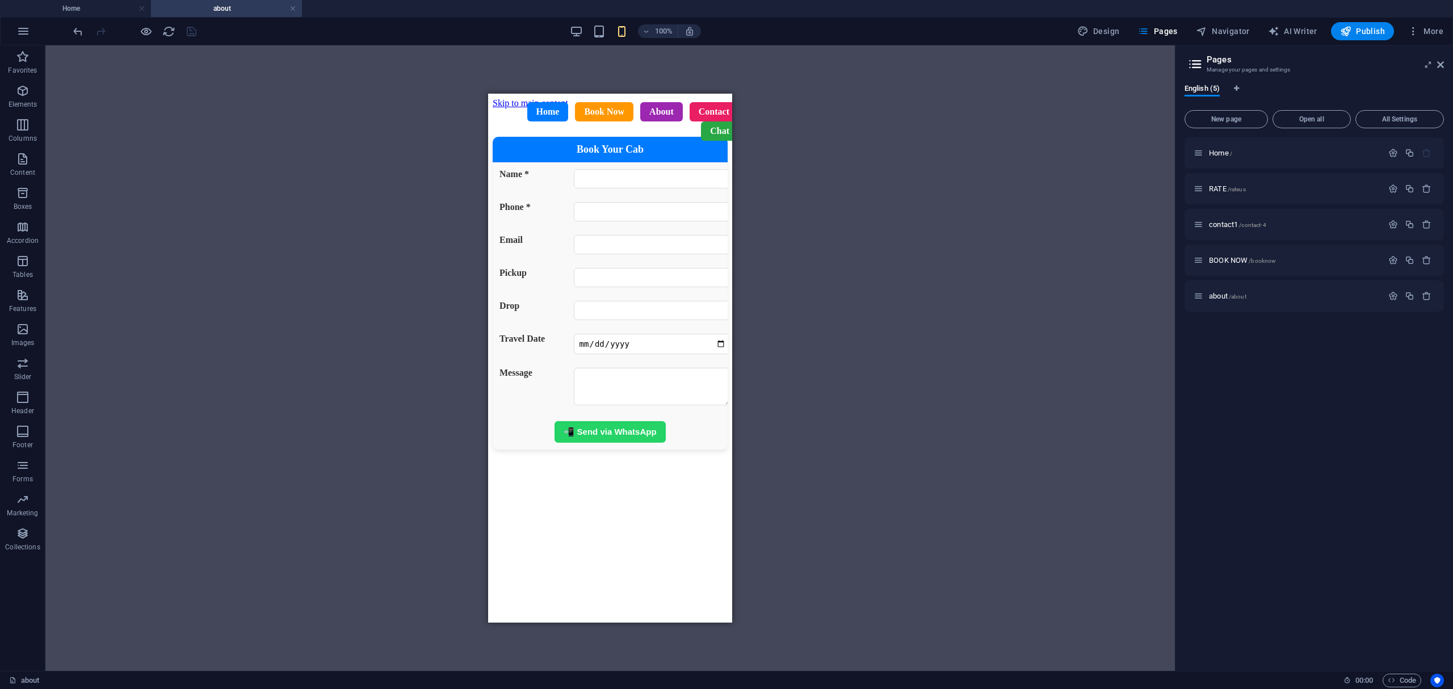
click at [1109, 173] on div "Drag here to replace the existing content. Press “Ctrl” if you want to create a…" at bounding box center [610, 357] width 1130 height 625
click at [522, 165] on div "Book Your Cab Name * Phone * Email Pickup Drop Travel Date Message 📲 Send via W…" at bounding box center [610, 293] width 235 height 313
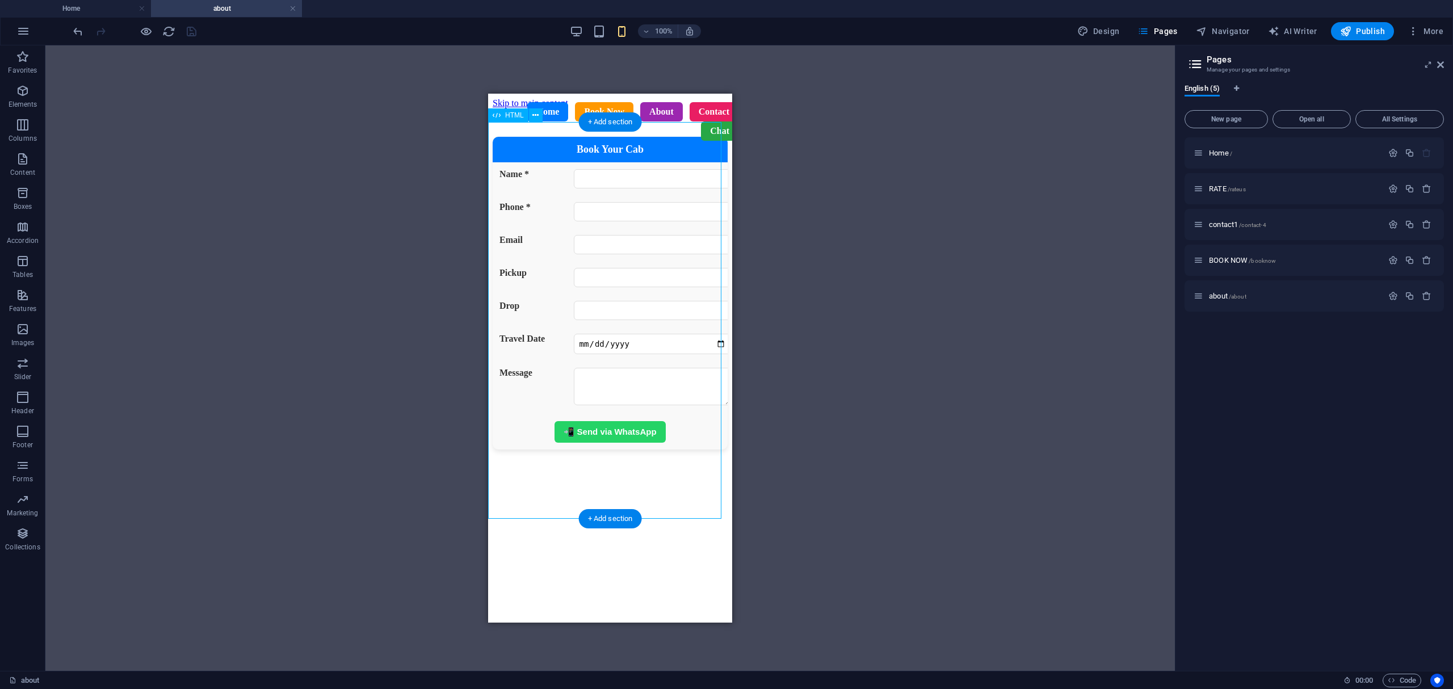
click at [523, 165] on div "Book Your Cab Name * Phone * Email Pickup Drop Travel Date Message 📲 Send via W…" at bounding box center [610, 293] width 235 height 313
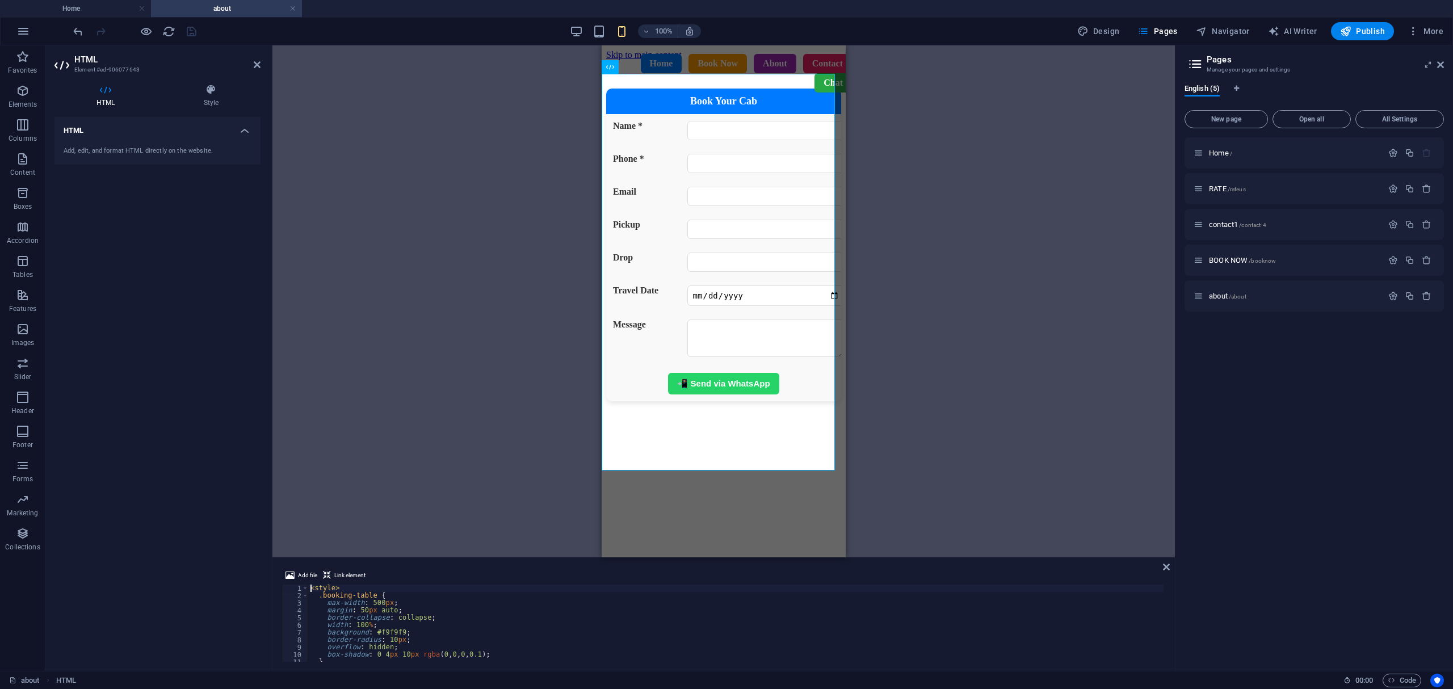
type textarea "</script>"
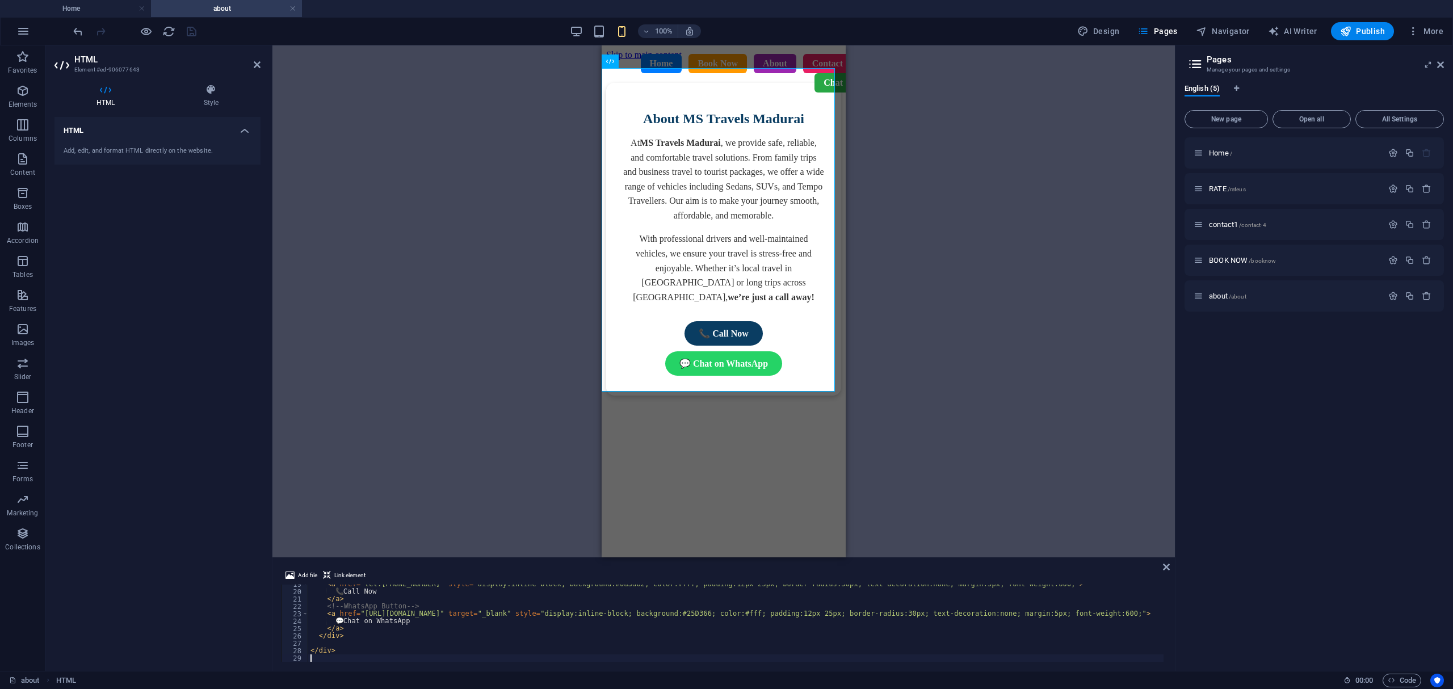
click at [1094, 311] on div "Drag here to replace the existing content. Press “Ctrl” if you want to create a…" at bounding box center [723, 301] width 902 height 512
click at [194, 26] on icon "save" at bounding box center [191, 31] width 13 height 13
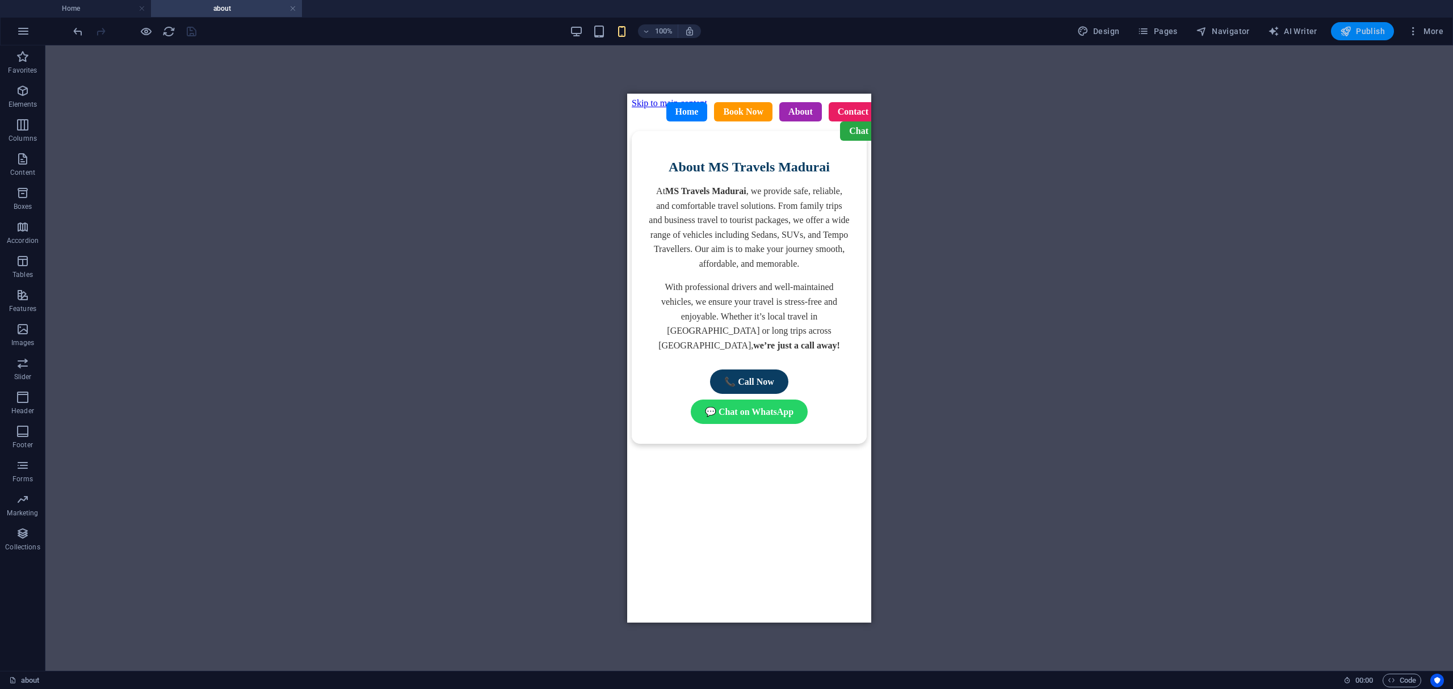
click at [1353, 35] on span "Publish" at bounding box center [1362, 31] width 45 height 11
